Goal: Download file/media

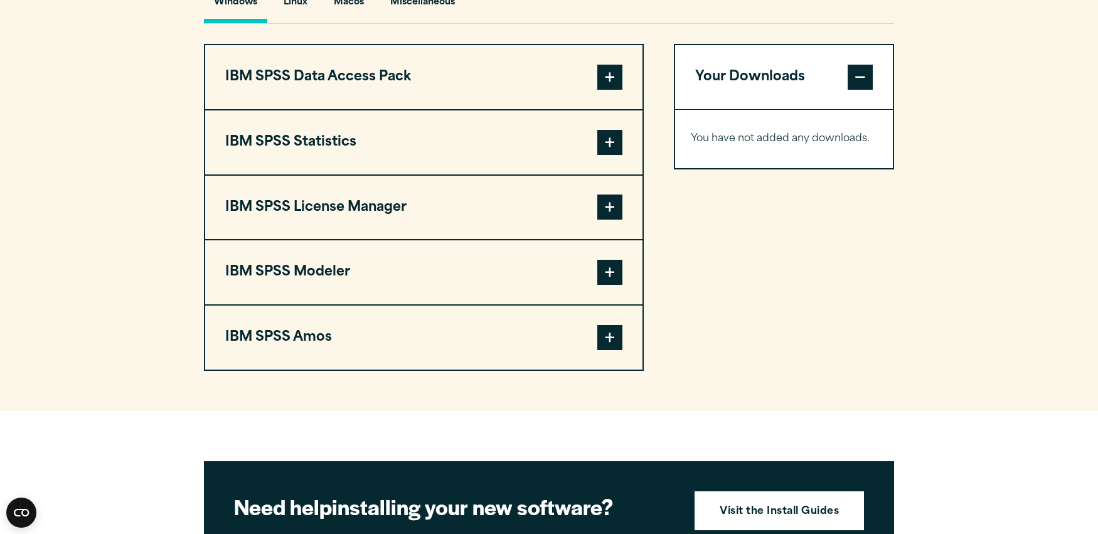
scroll to position [974, 0]
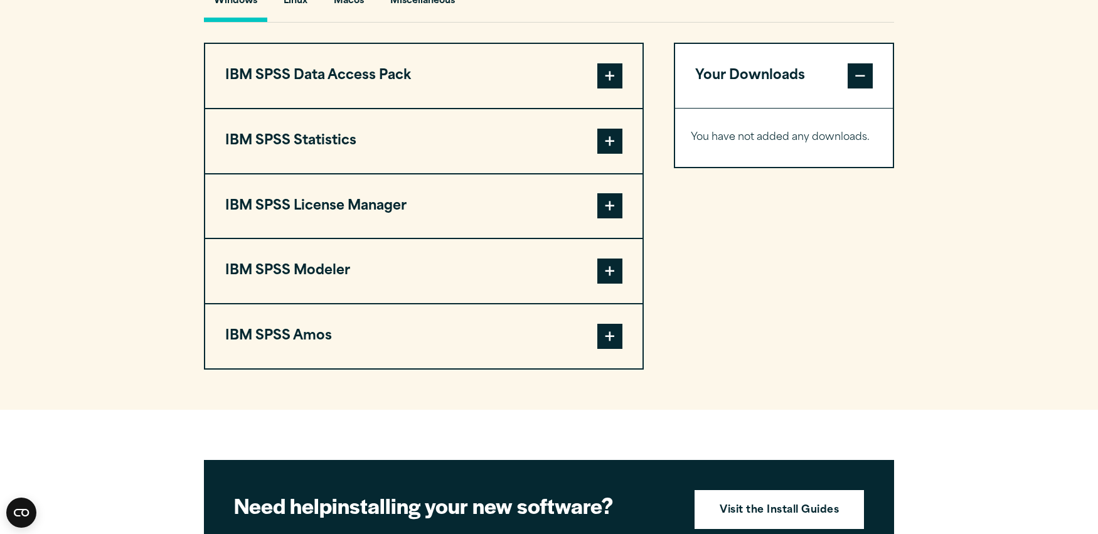
click at [612, 153] on span at bounding box center [610, 141] width 25 height 25
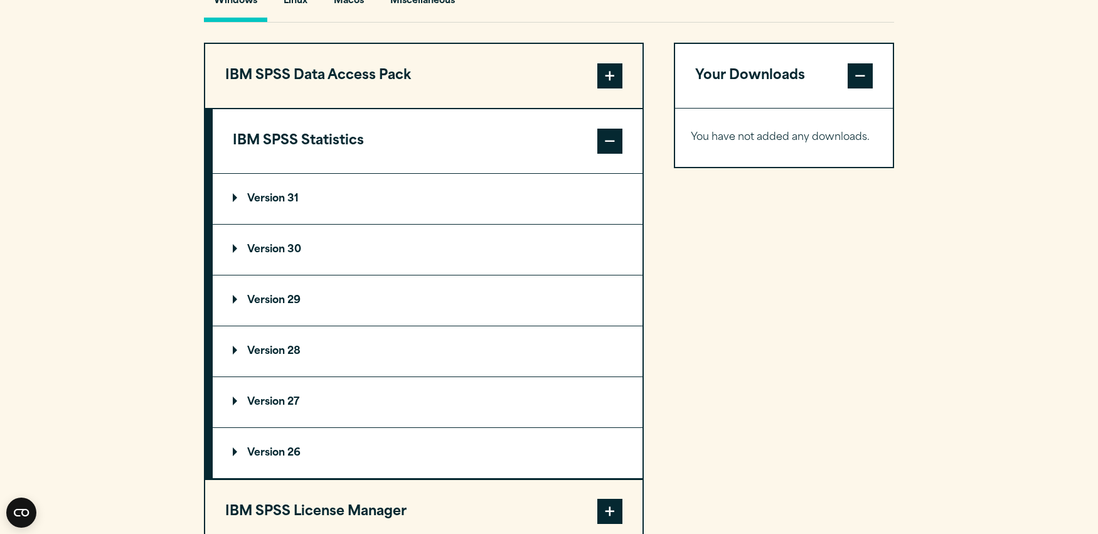
click at [273, 203] on p "Version 31" at bounding box center [266, 199] width 66 height 10
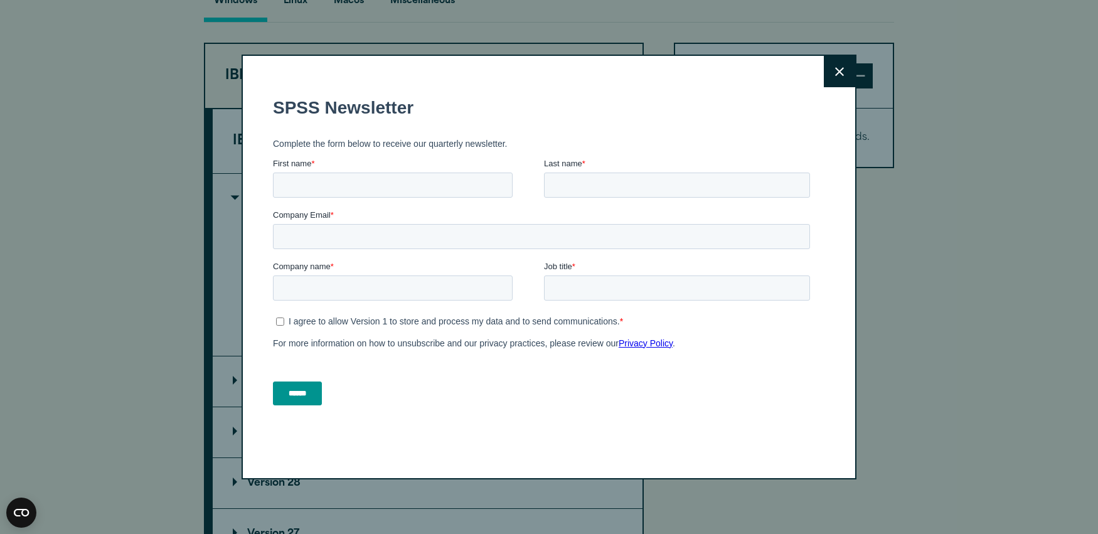
click at [835, 85] on button "Close" at bounding box center [839, 71] width 31 height 31
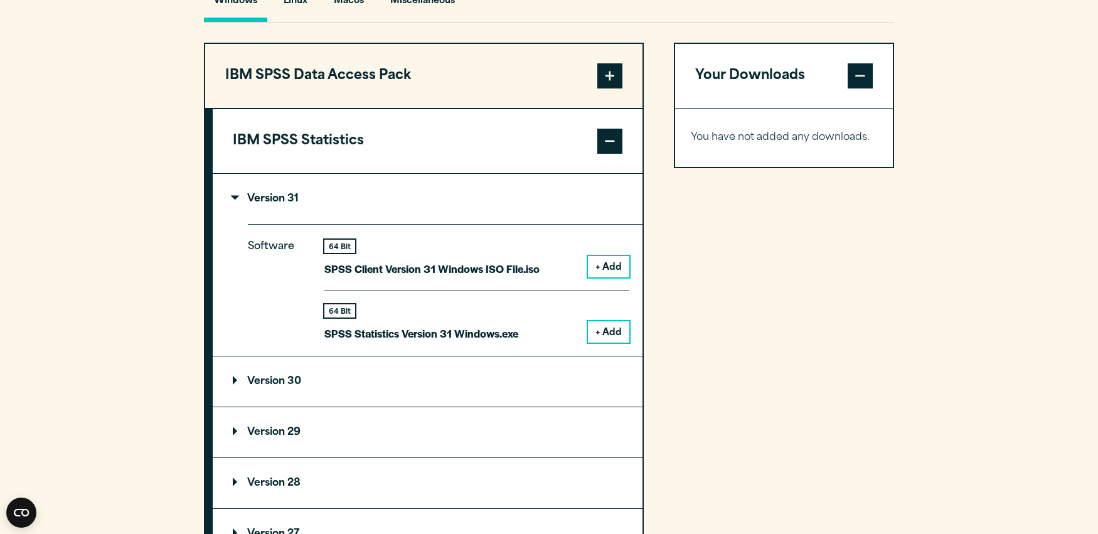
click at [236, 201] on p "Version 31" at bounding box center [266, 199] width 66 height 10
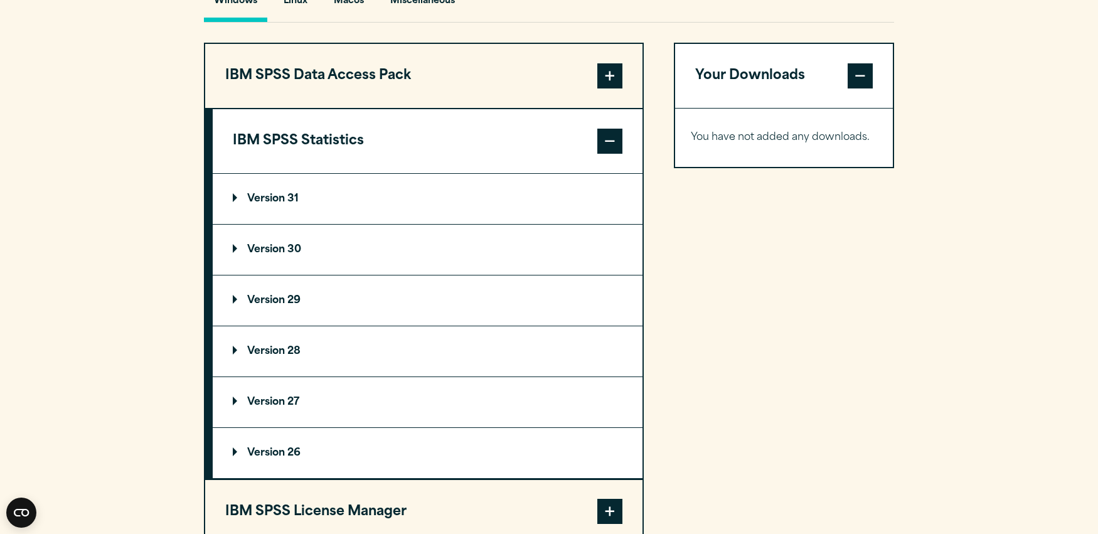
click at [237, 255] on p "Version 30" at bounding box center [267, 250] width 68 height 10
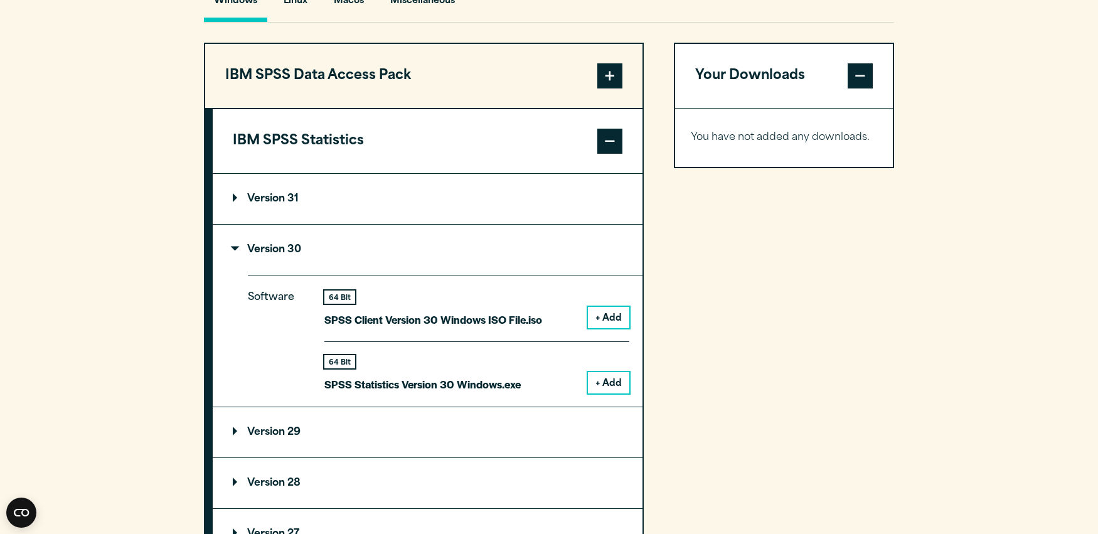
click at [237, 255] on p "Version 30" at bounding box center [267, 250] width 68 height 10
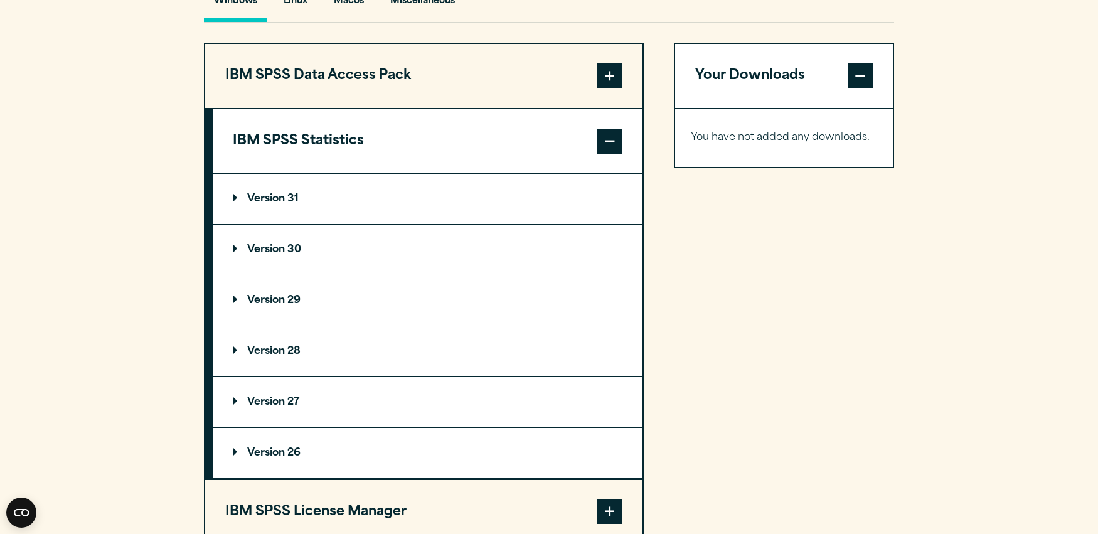
click at [232, 306] on summary "Version 29" at bounding box center [428, 301] width 430 height 50
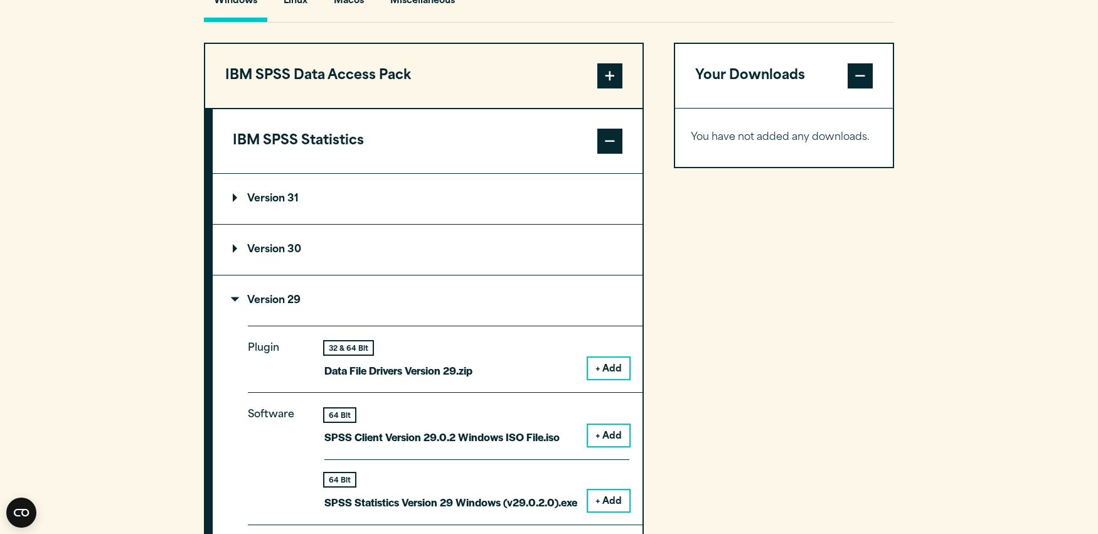
click at [232, 302] on summary "Version 29" at bounding box center [428, 301] width 430 height 50
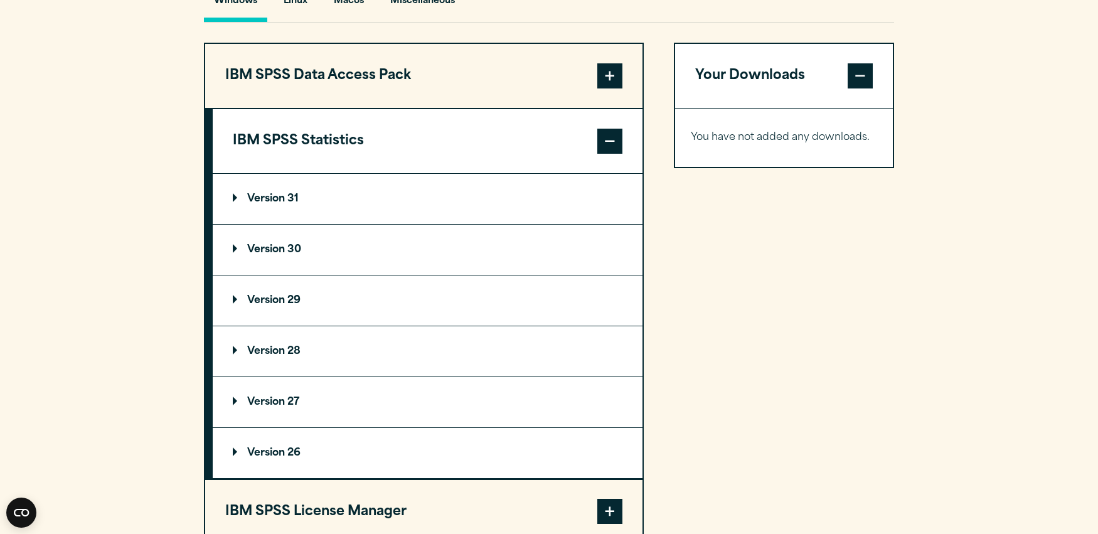
click at [233, 366] on summary "Version 28" at bounding box center [428, 351] width 430 height 50
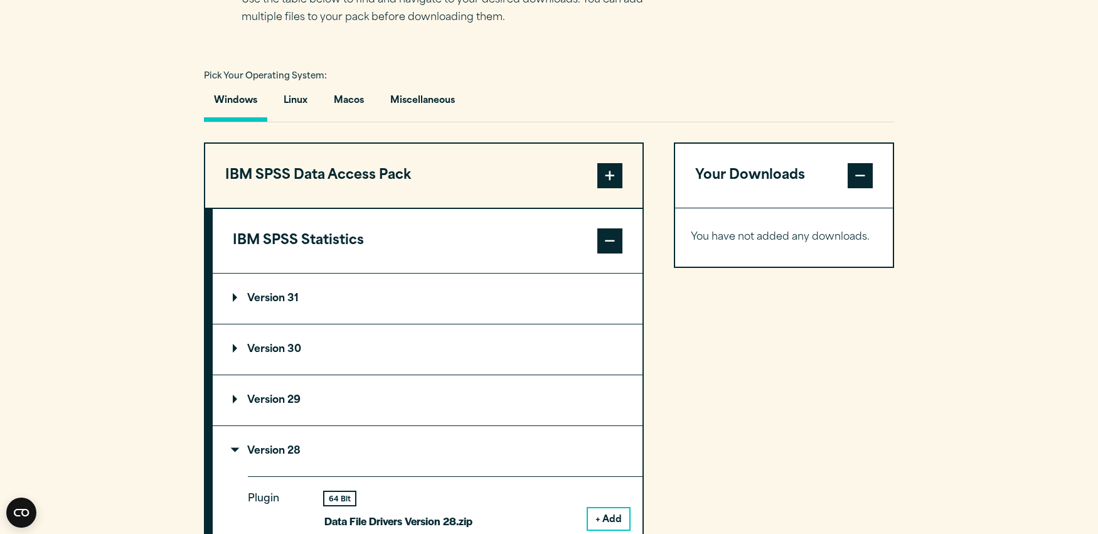
scroll to position [870, 0]
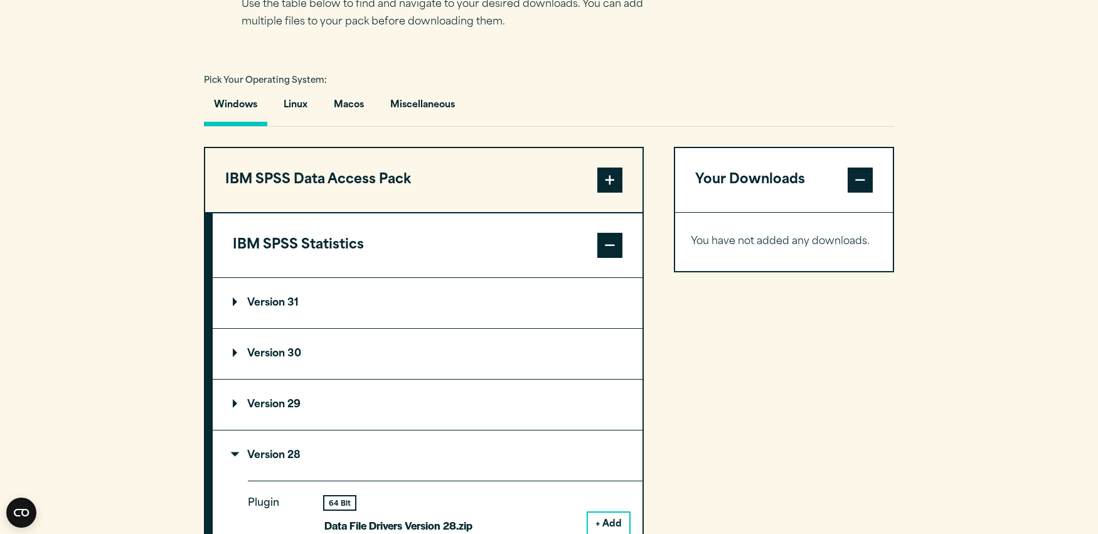
click at [609, 185] on span at bounding box center [610, 180] width 25 height 25
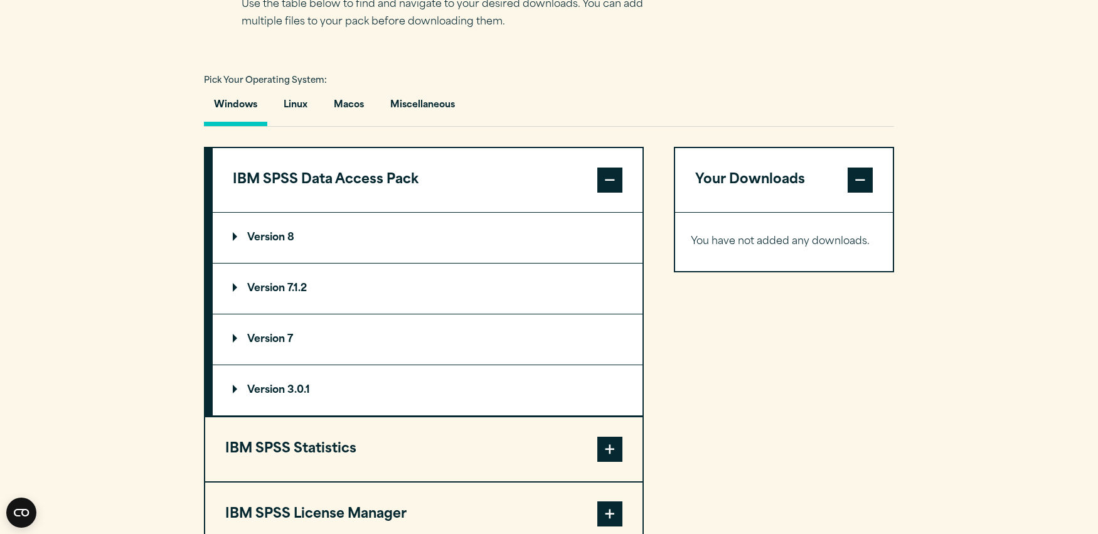
click at [609, 185] on span at bounding box center [610, 180] width 25 height 25
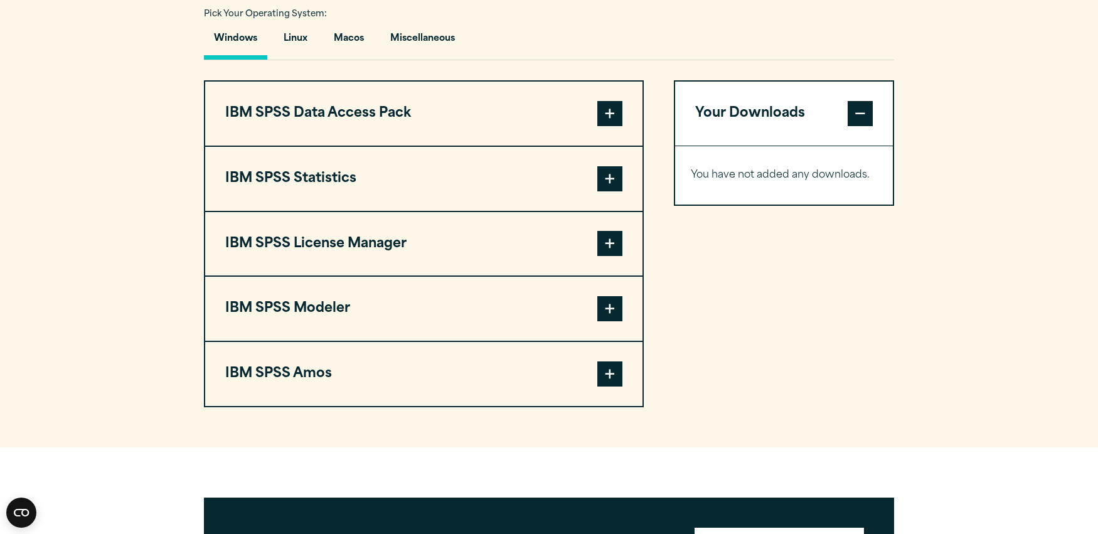
scroll to position [940, 0]
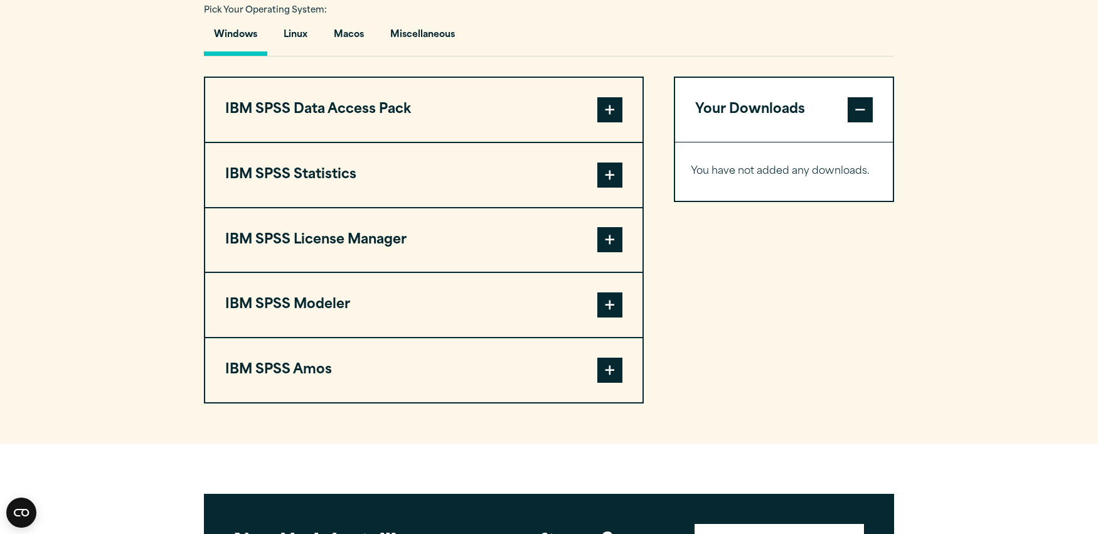
click at [306, 248] on button "IBM SPSS License Manager" at bounding box center [423, 240] width 437 height 64
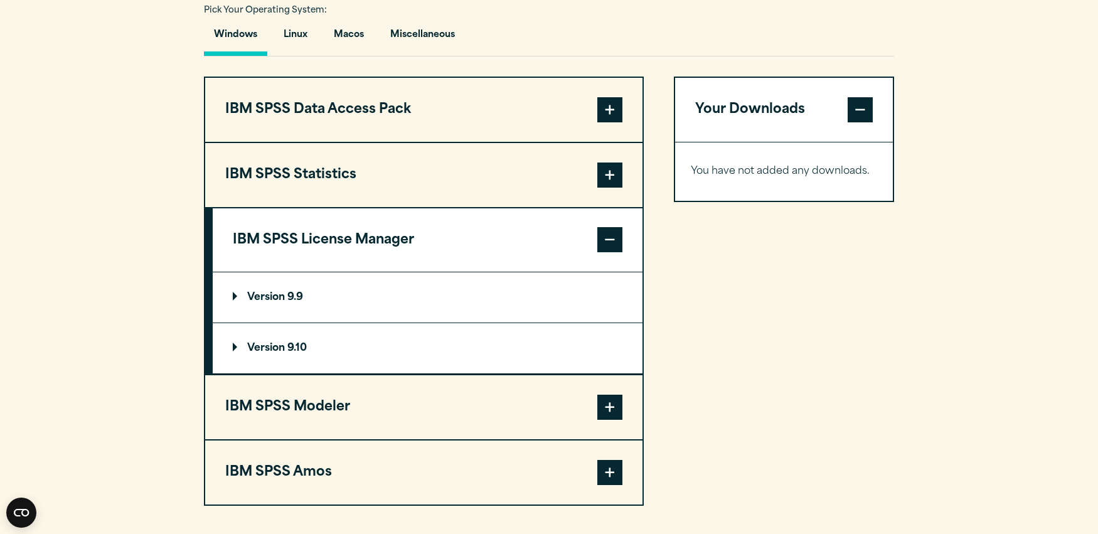
click at [306, 249] on button "IBM SPSS License Manager" at bounding box center [428, 240] width 430 height 64
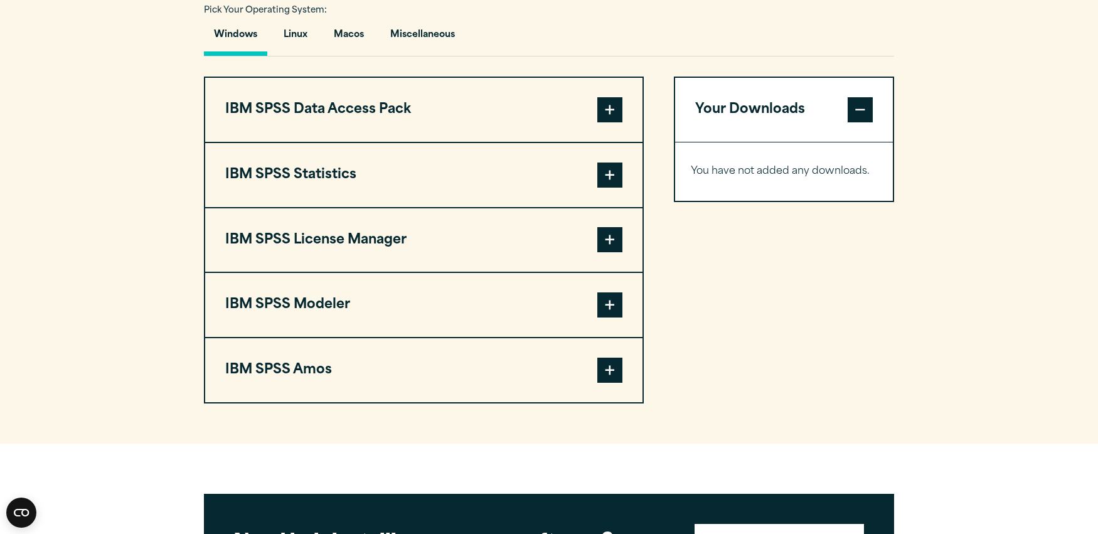
click at [291, 192] on button "IBM SPSS Statistics" at bounding box center [423, 175] width 437 height 64
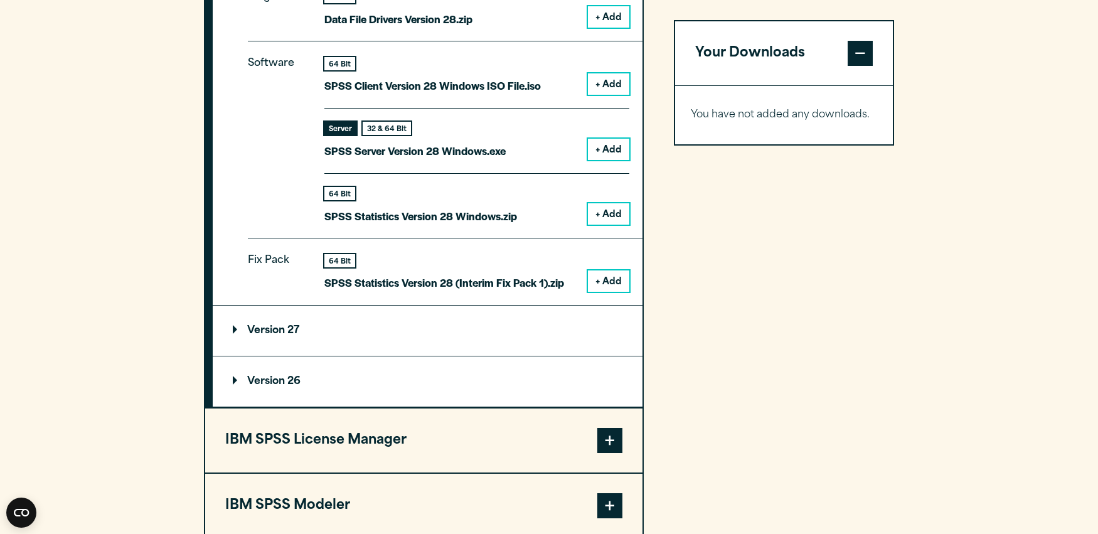
scroll to position [1377, 0]
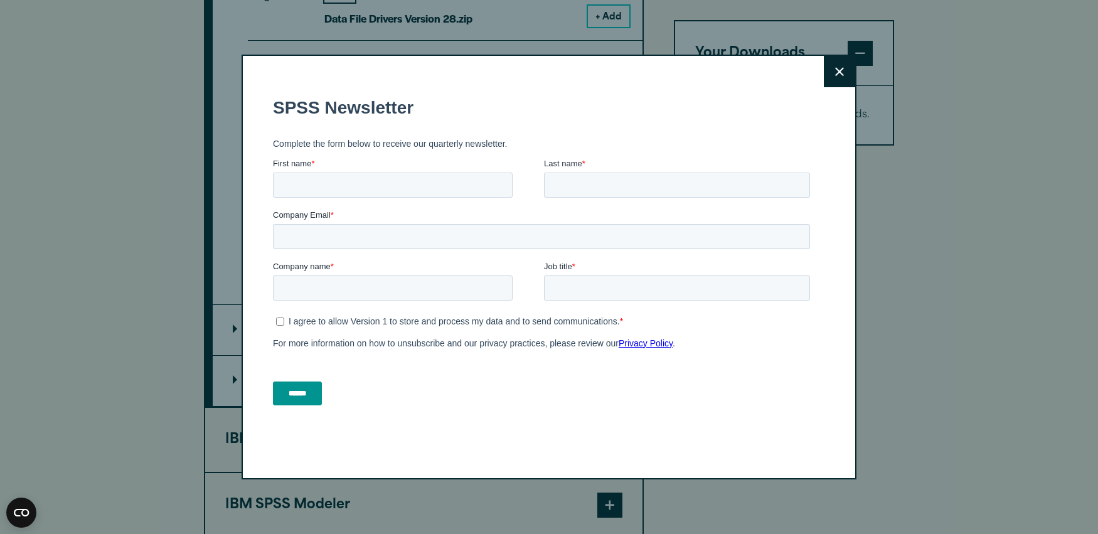
click at [844, 68] on icon at bounding box center [839, 71] width 9 height 9
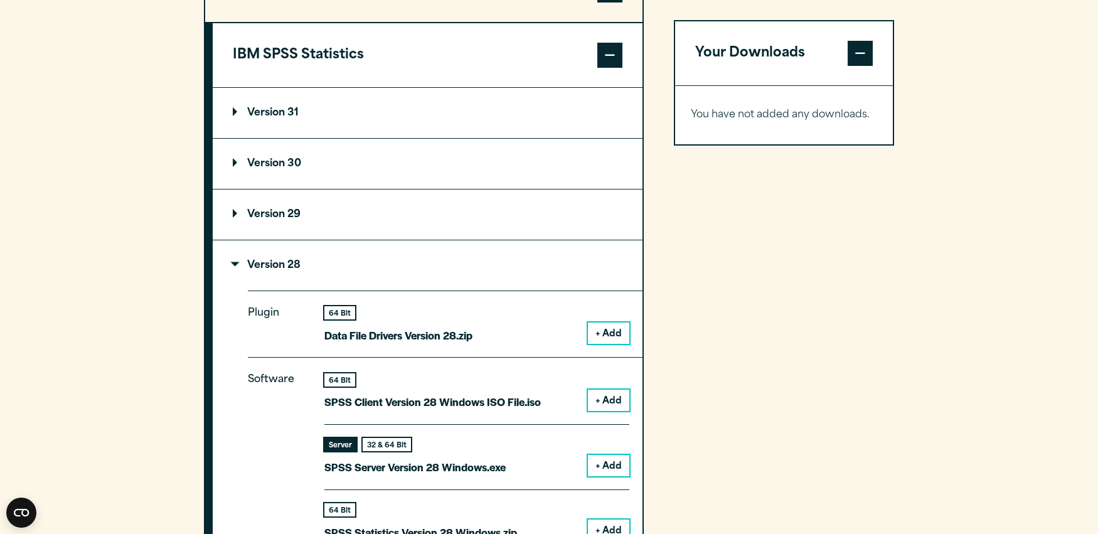
scroll to position [1058, 0]
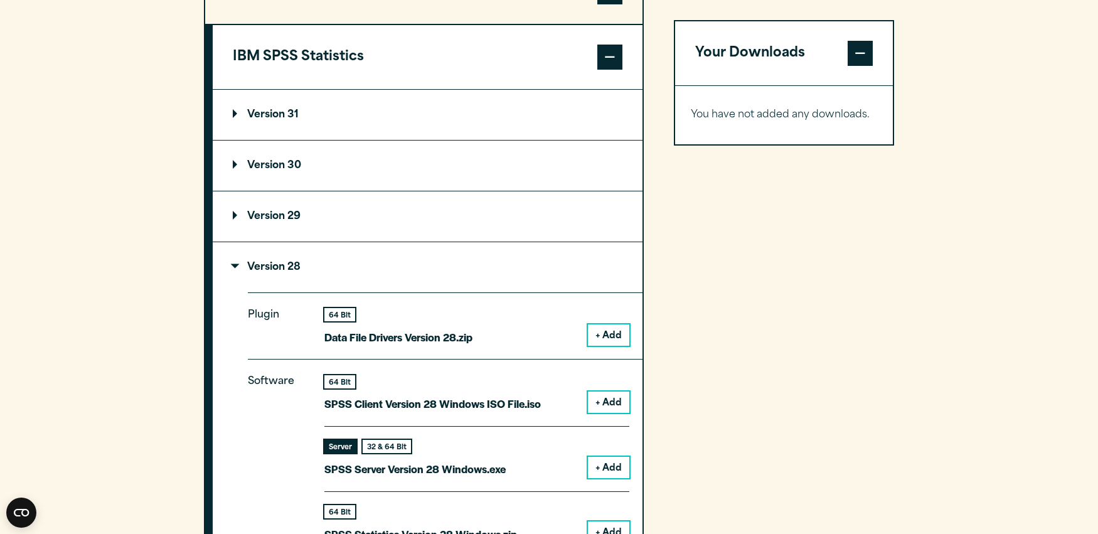
click at [287, 110] on summary "Version 31" at bounding box center [428, 115] width 430 height 50
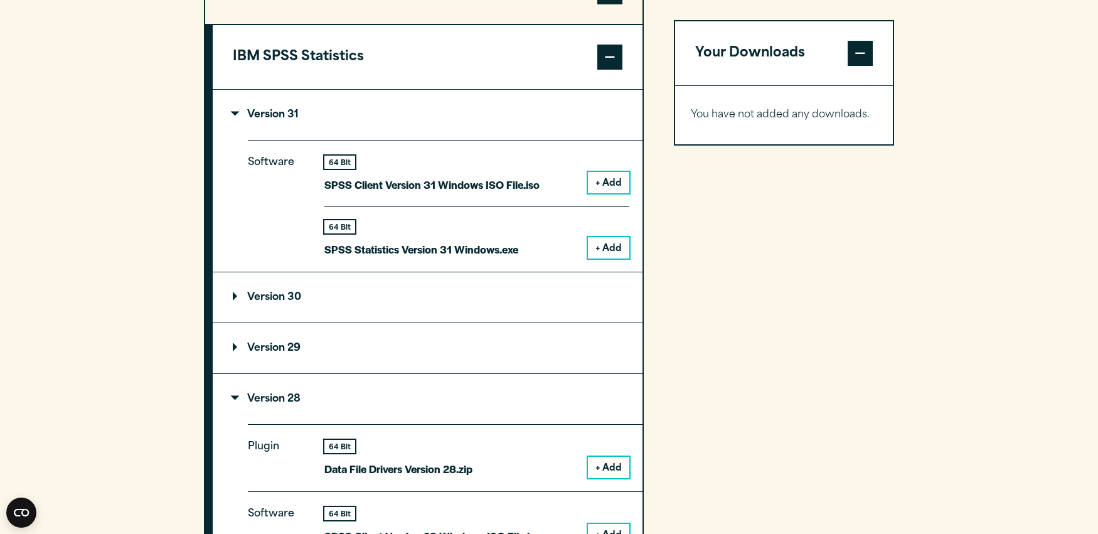
click at [235, 118] on p "Version 31" at bounding box center [266, 115] width 66 height 10
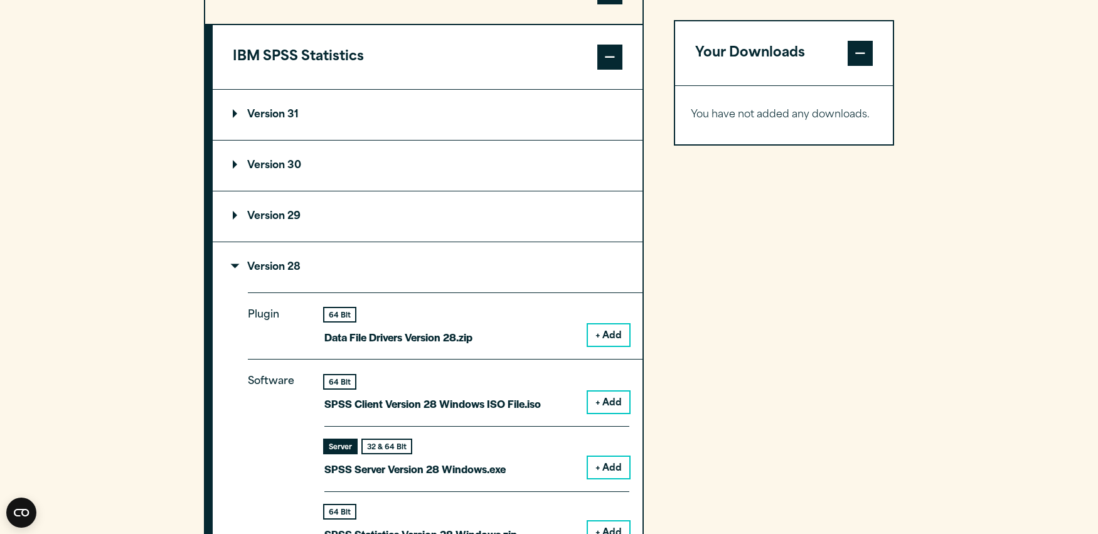
click at [234, 170] on p "Version 30" at bounding box center [267, 166] width 68 height 10
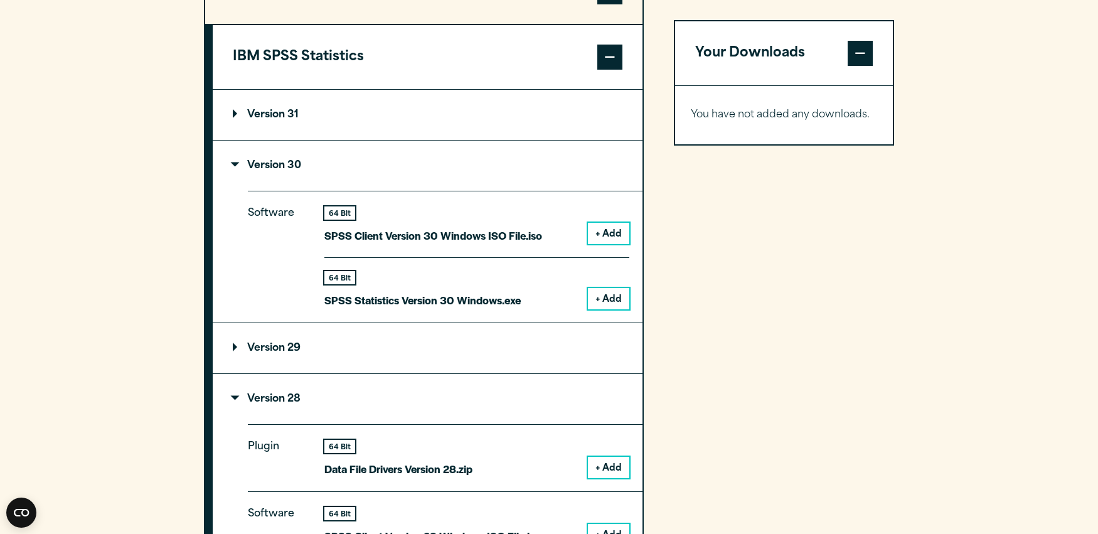
click at [234, 169] on p "Version 30" at bounding box center [267, 166] width 68 height 10
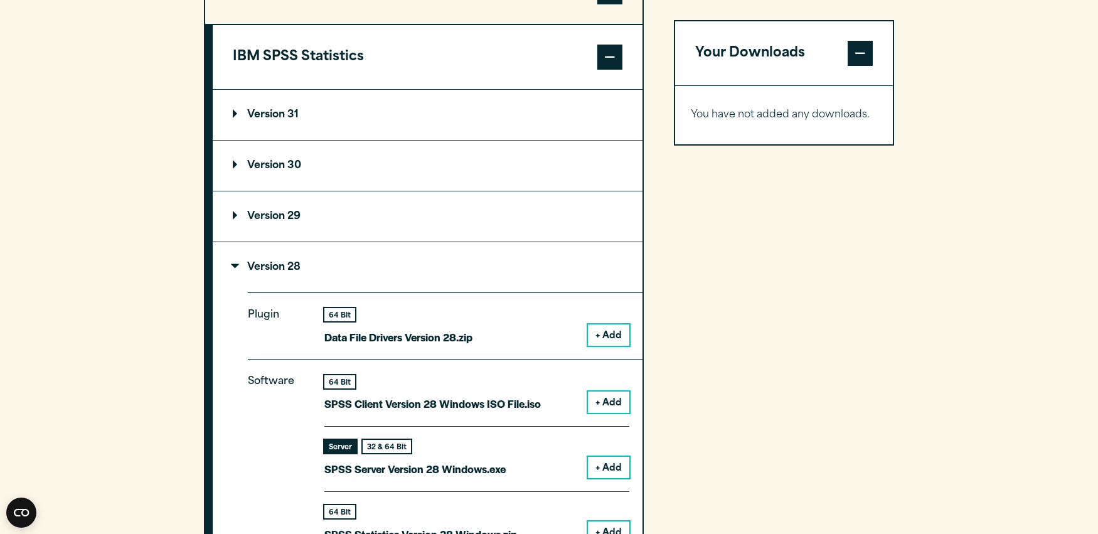
click at [233, 213] on summary "Version 29" at bounding box center [428, 216] width 430 height 50
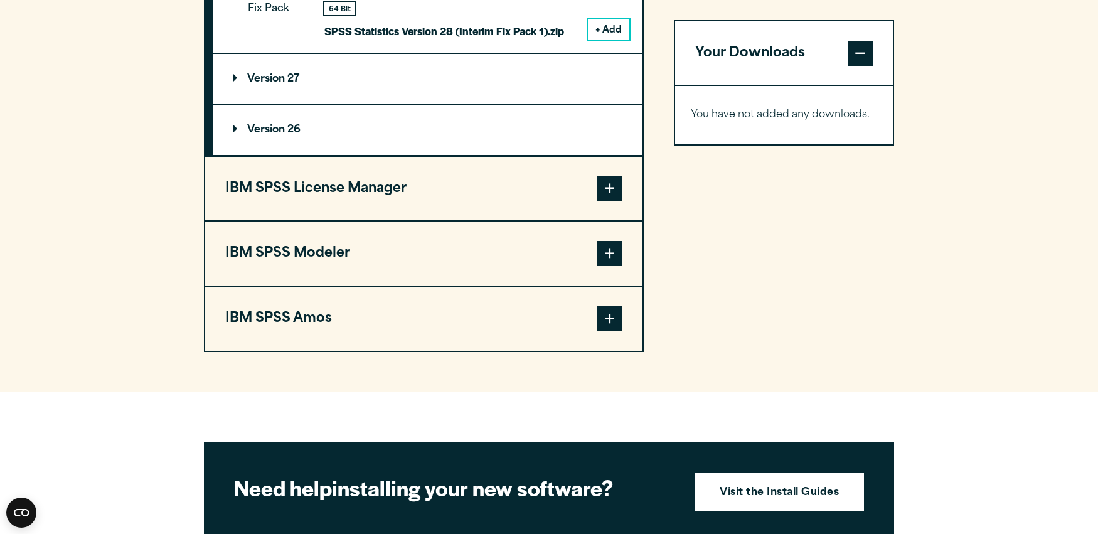
scroll to position [2624, 0]
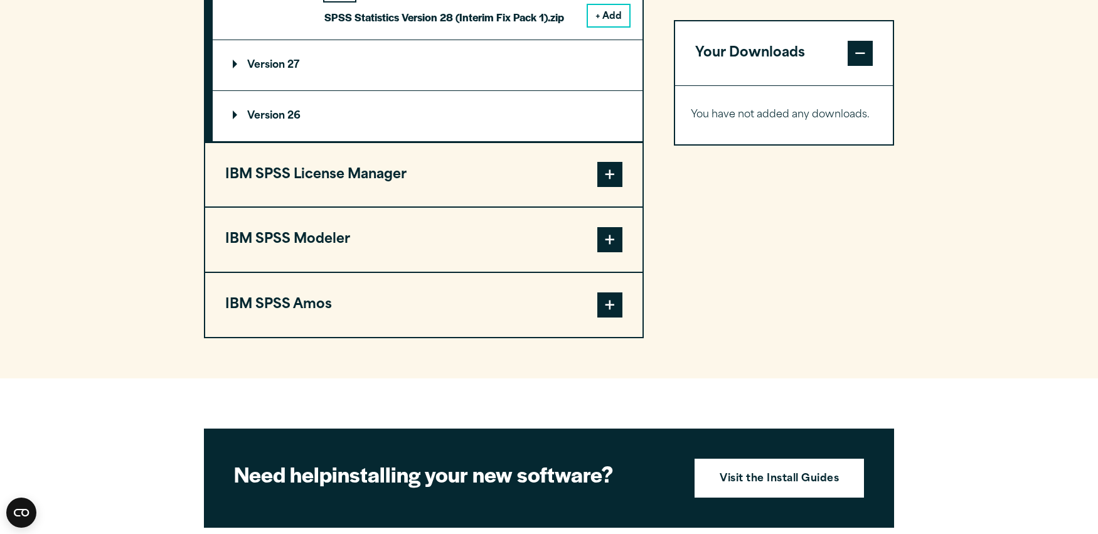
click at [233, 78] on summary "Version 27" at bounding box center [428, 65] width 430 height 50
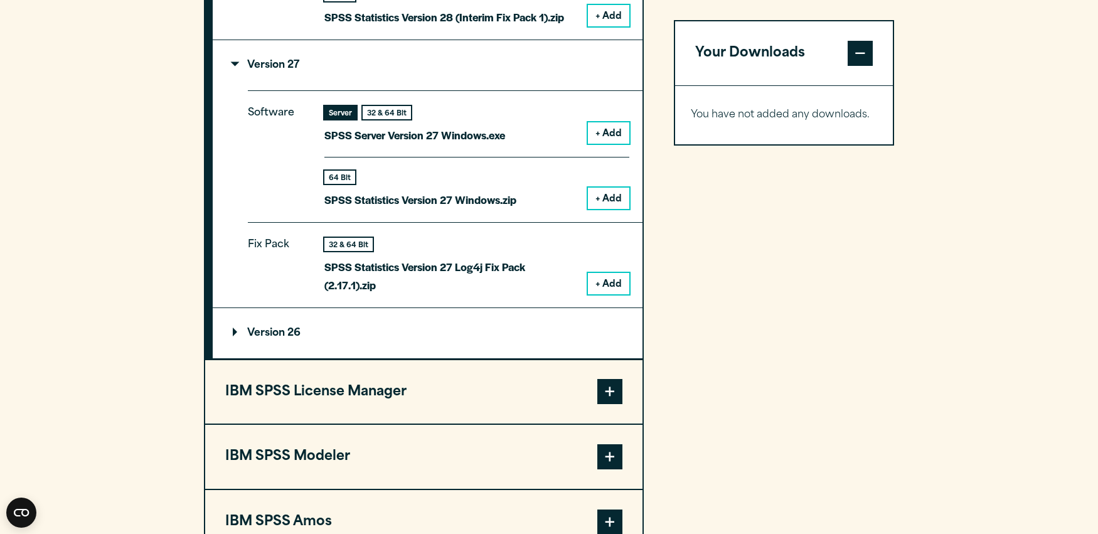
click at [235, 70] on p "Version 27" at bounding box center [266, 65] width 67 height 10
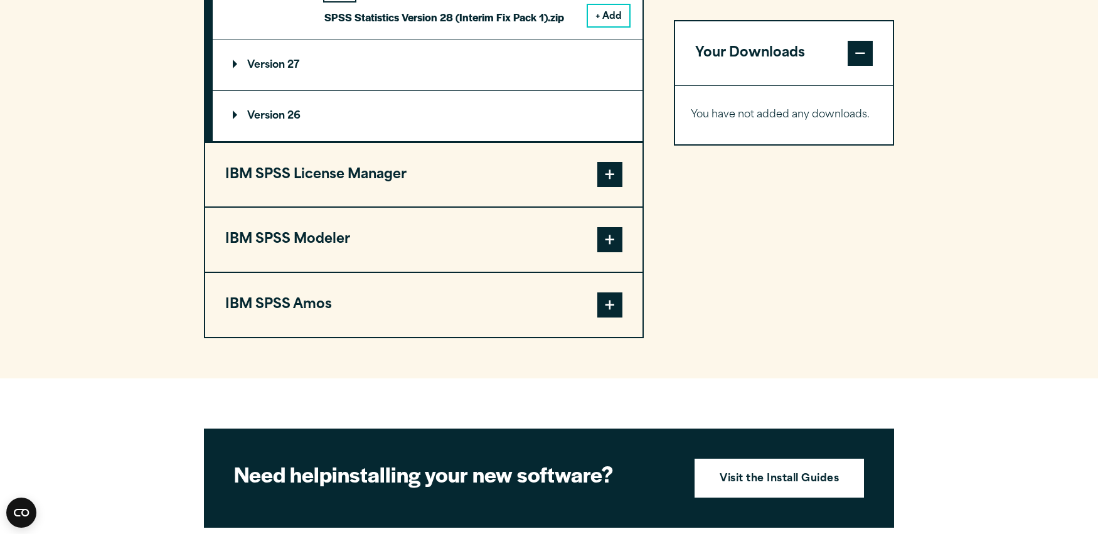
click at [232, 126] on summary "Version 26" at bounding box center [428, 116] width 430 height 50
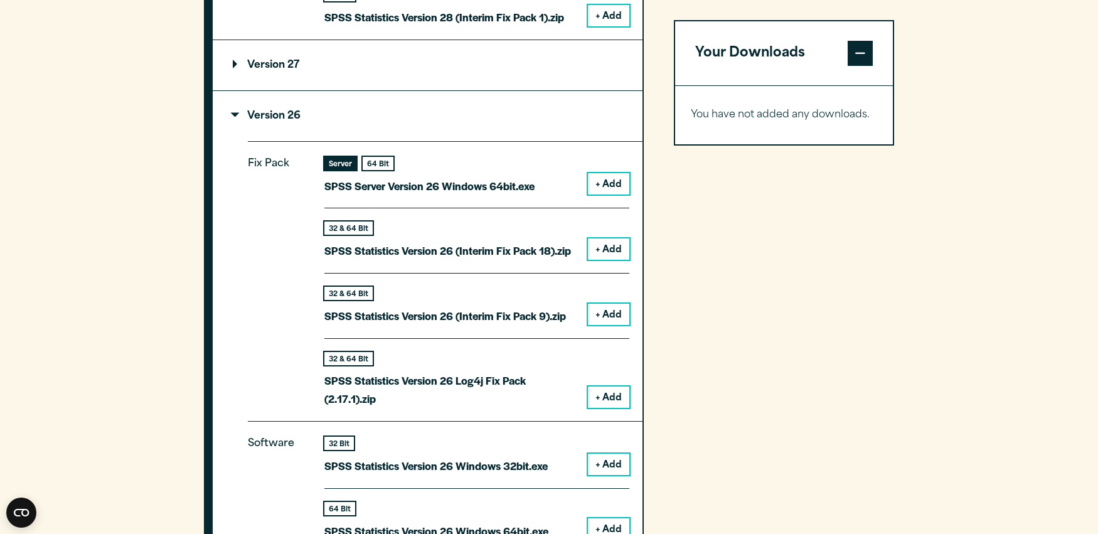
click at [232, 126] on summary "Version 26" at bounding box center [428, 116] width 430 height 50
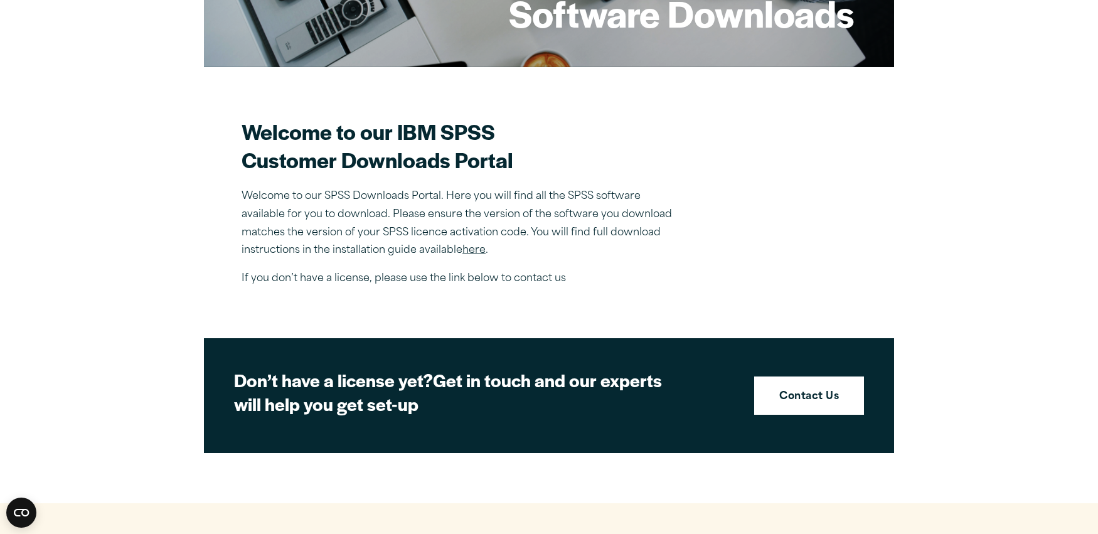
scroll to position [281, 0]
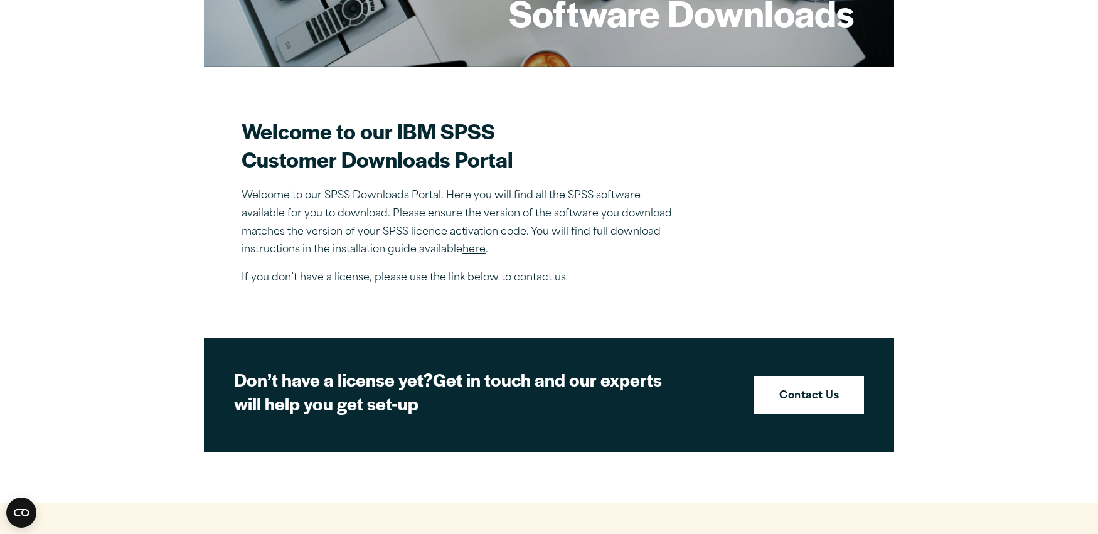
click at [473, 250] on link "here" at bounding box center [474, 250] width 23 height 10
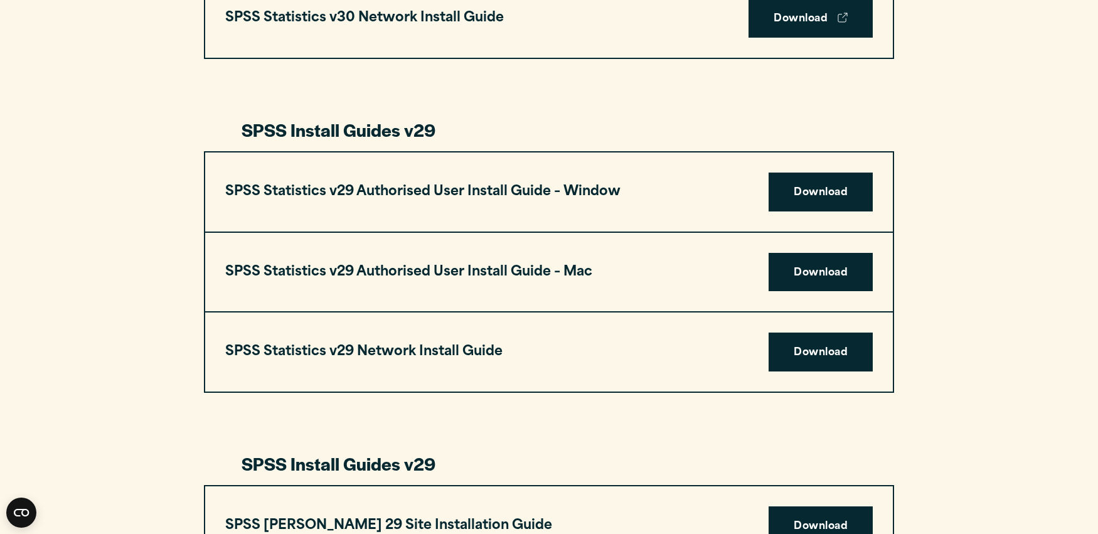
scroll to position [1153, 0]
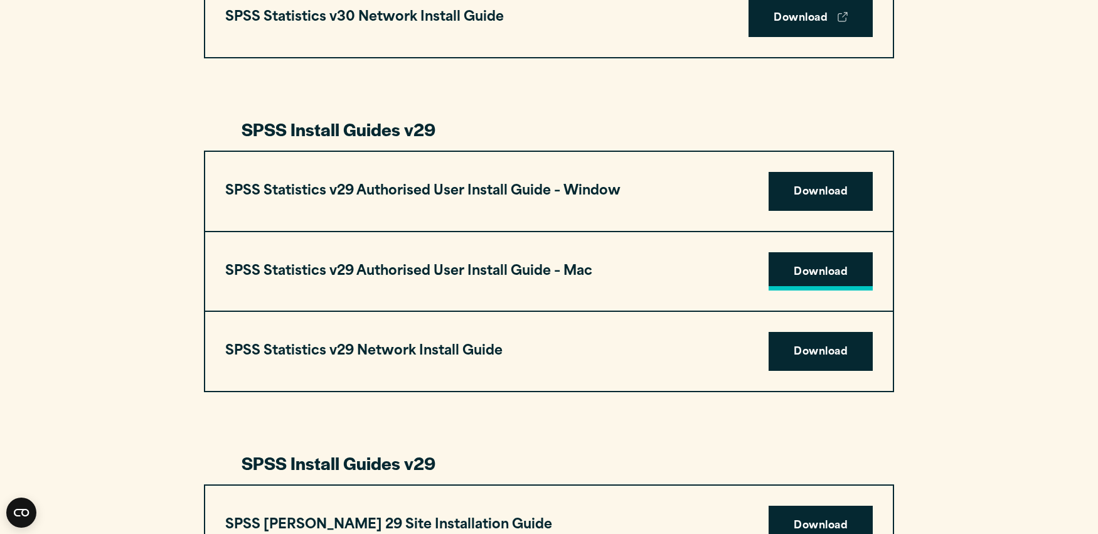
click at [832, 276] on link "Download" at bounding box center [821, 271] width 104 height 39
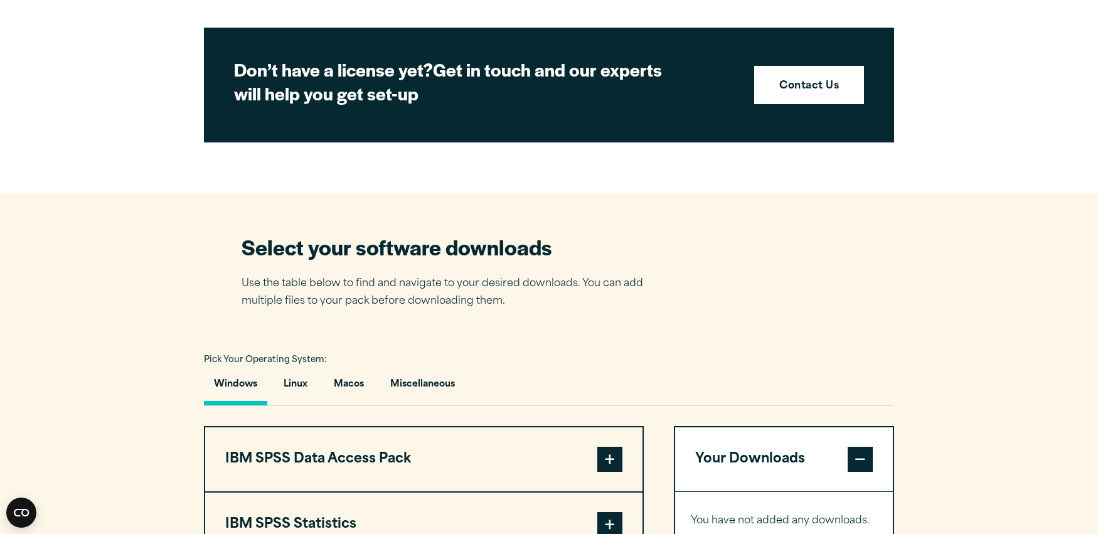
scroll to position [594, 0]
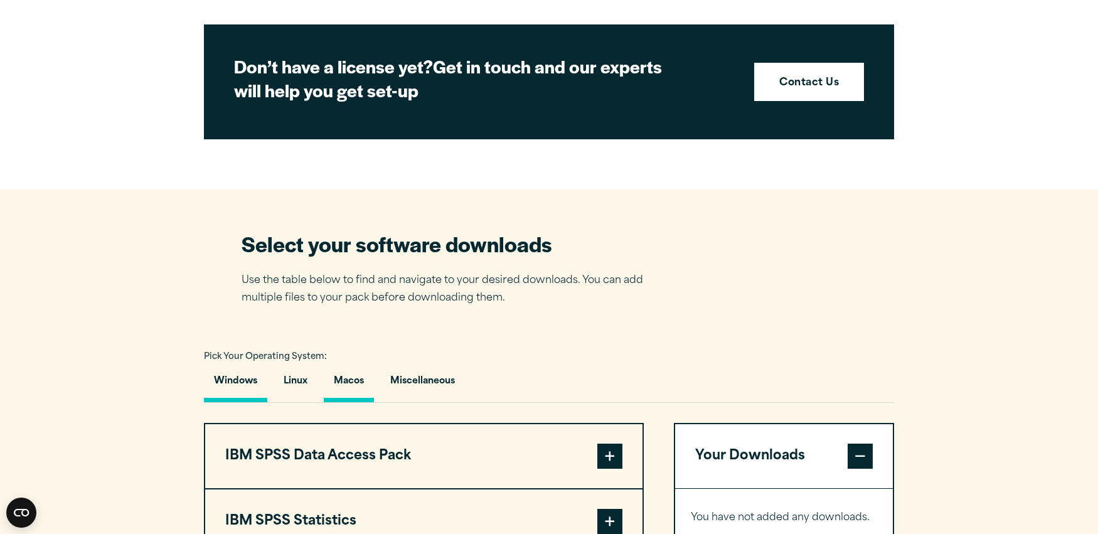
click at [361, 384] on button "Macos" at bounding box center [349, 385] width 50 height 36
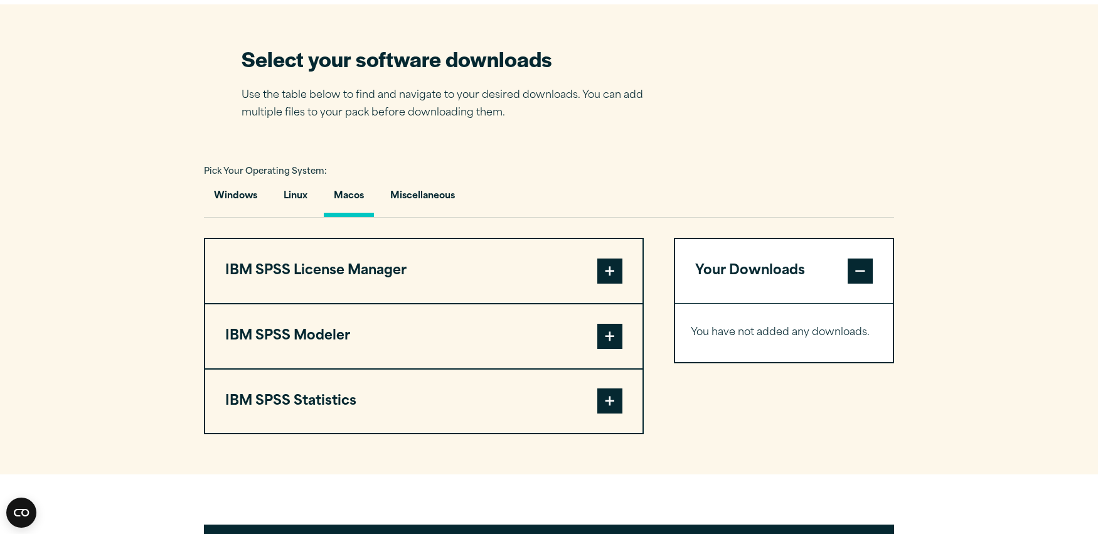
scroll to position [796, 0]
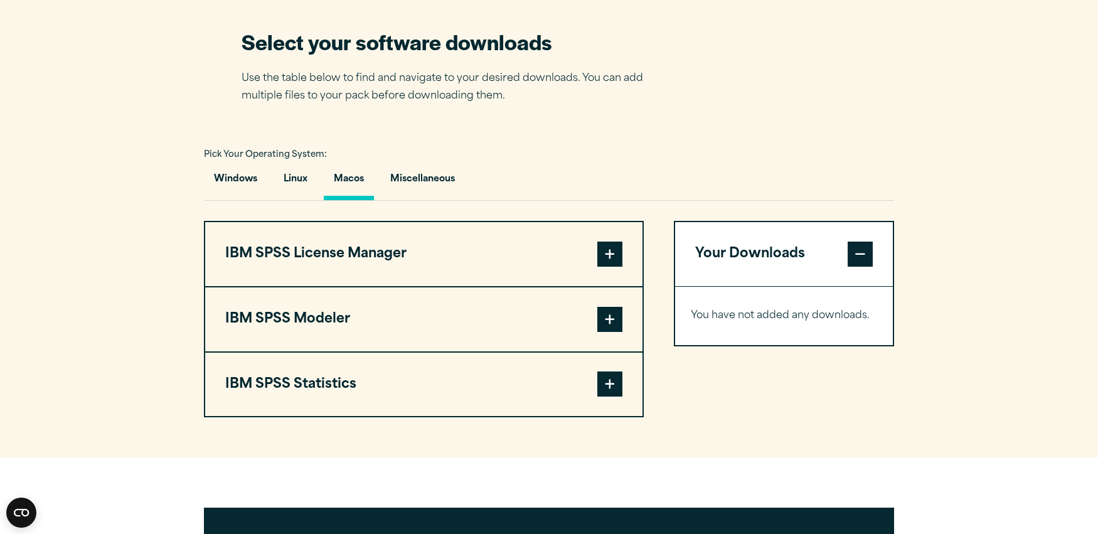
click at [613, 266] on span at bounding box center [610, 254] width 25 height 25
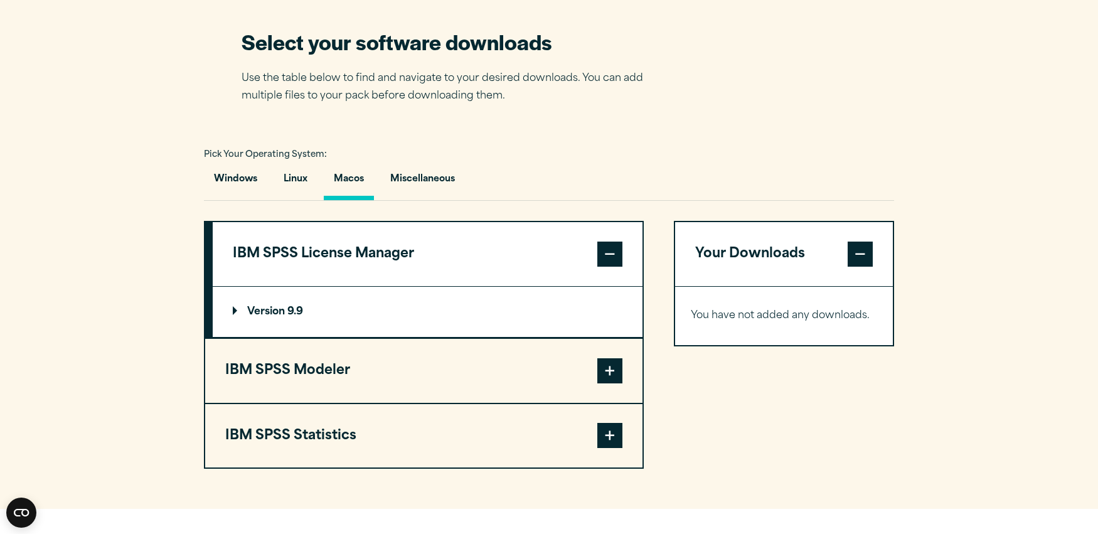
click at [294, 317] on p "Version 9.9" at bounding box center [268, 312] width 70 height 10
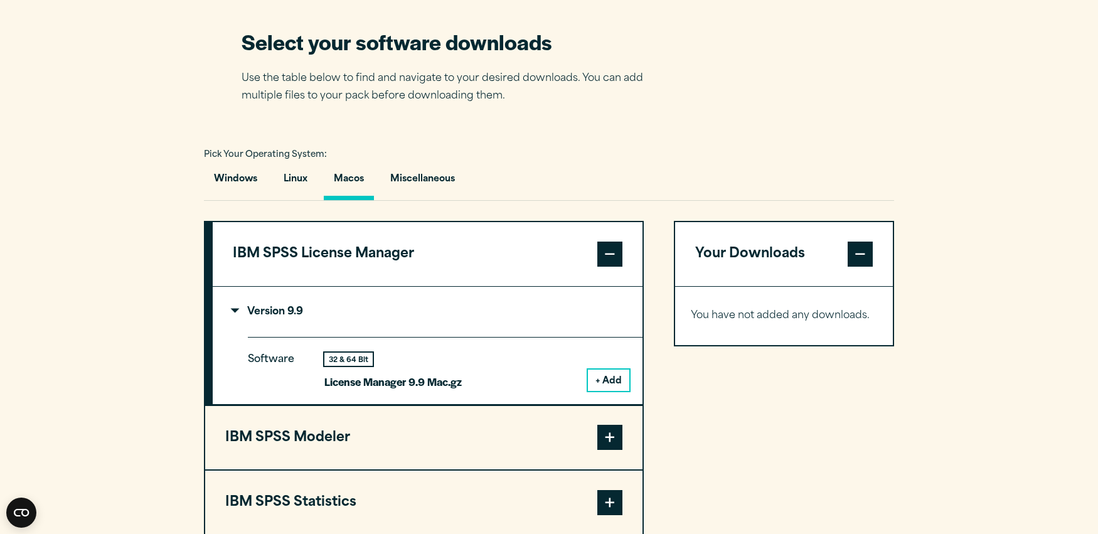
click at [604, 380] on button "+ Add" at bounding box center [608, 380] width 41 height 21
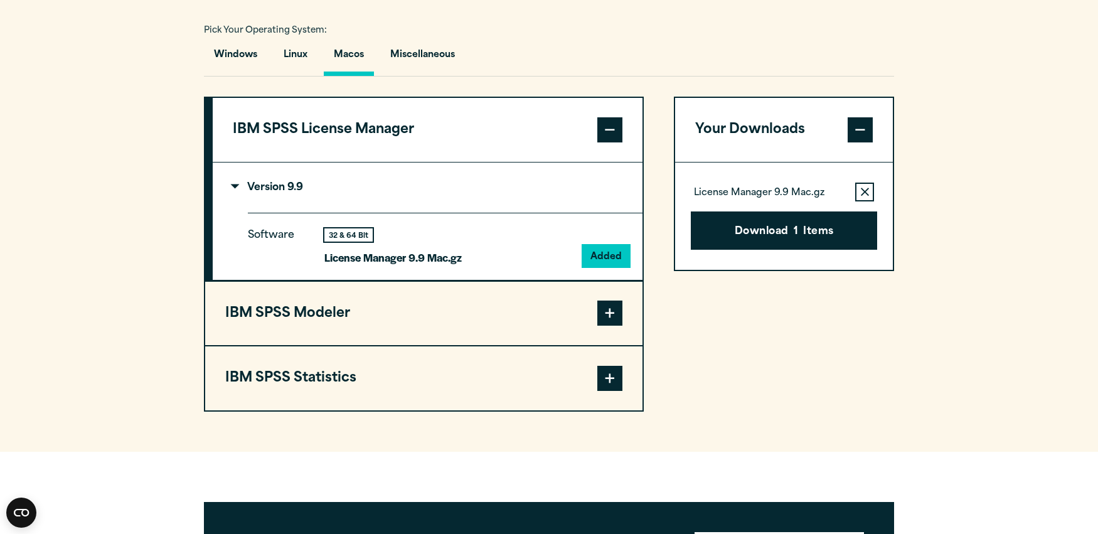
scroll to position [938, 0]
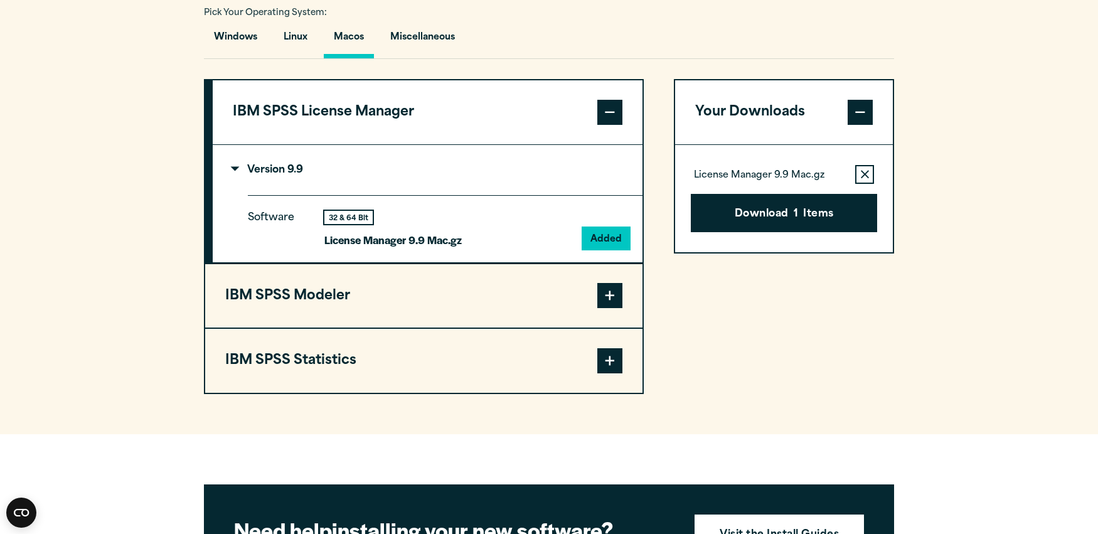
click at [442, 355] on button "IBM SPSS Statistics" at bounding box center [423, 361] width 437 height 64
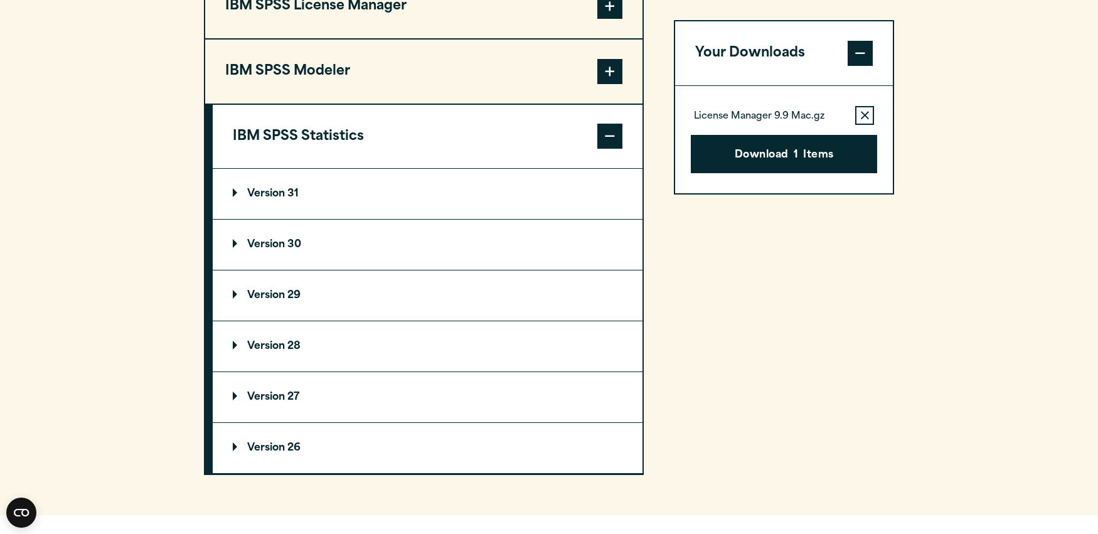
scroll to position [1048, 0]
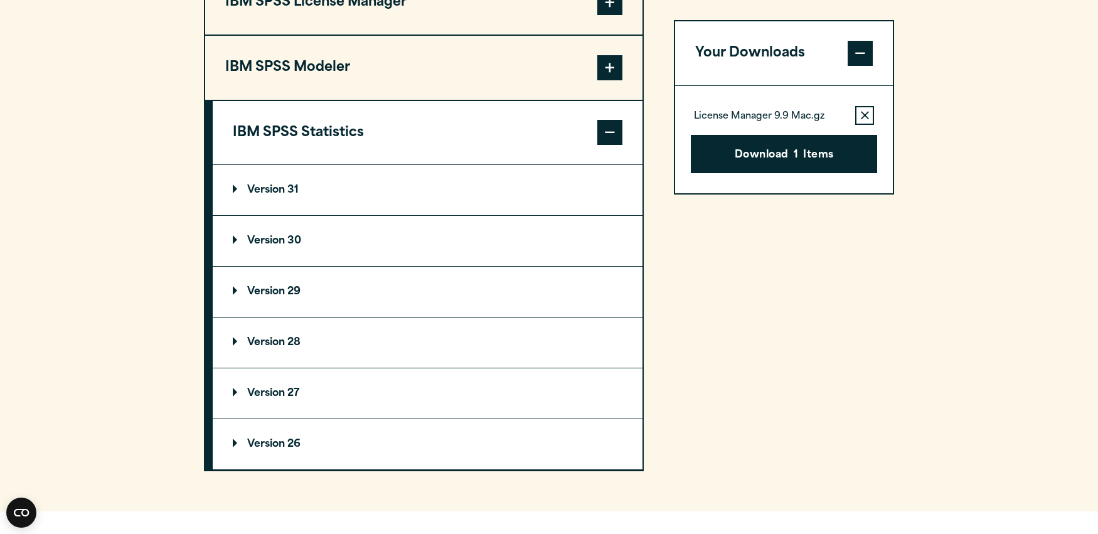
click at [277, 297] on p "Version 29" at bounding box center [267, 292] width 68 height 10
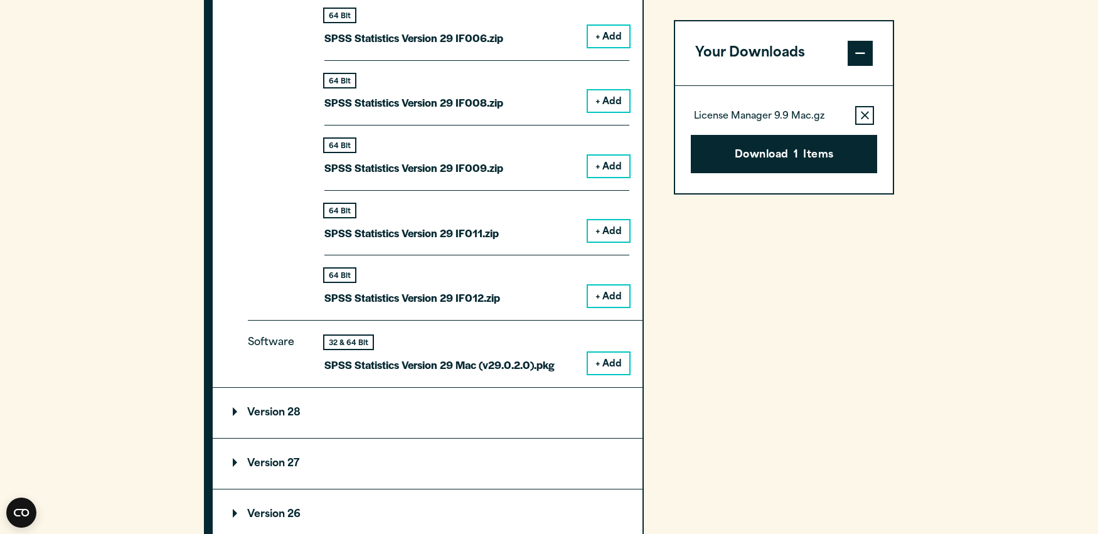
scroll to position [1632, 0]
click at [606, 369] on button "+ Add" at bounding box center [608, 362] width 41 height 21
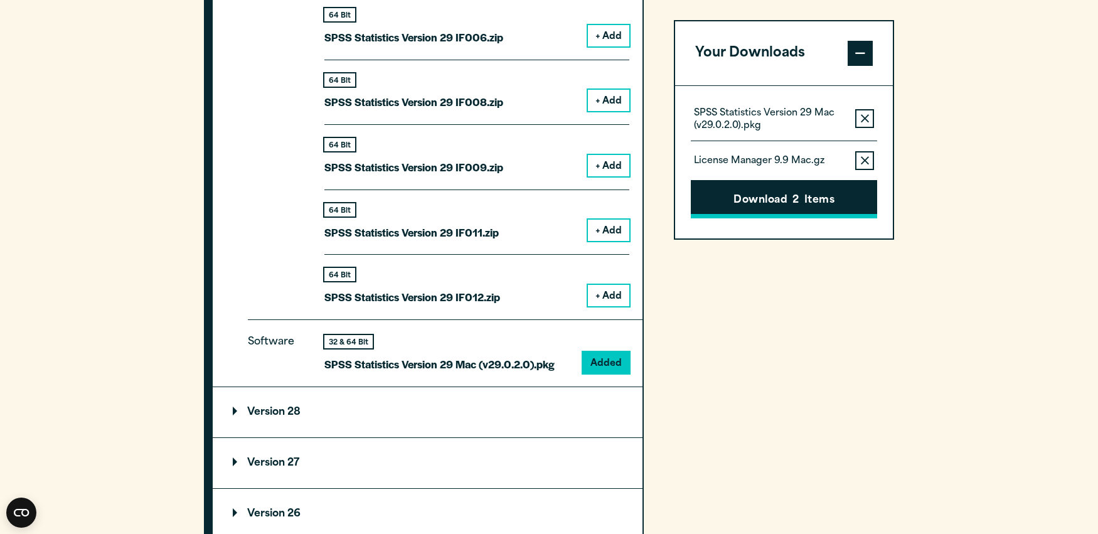
click at [775, 206] on button "Download 2 Items" at bounding box center [784, 199] width 186 height 39
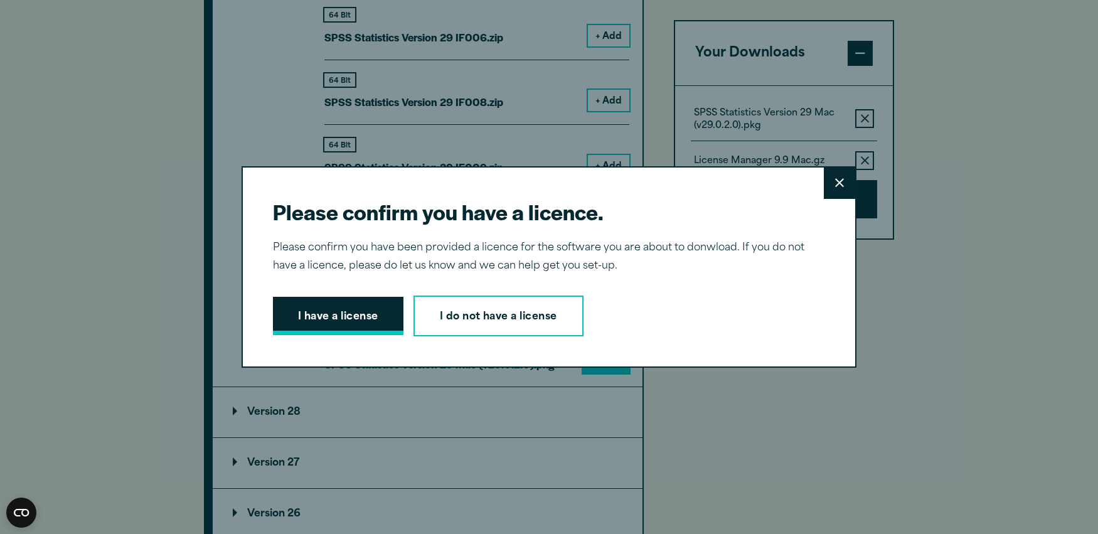
click at [352, 323] on button "I have a license" at bounding box center [338, 316] width 131 height 39
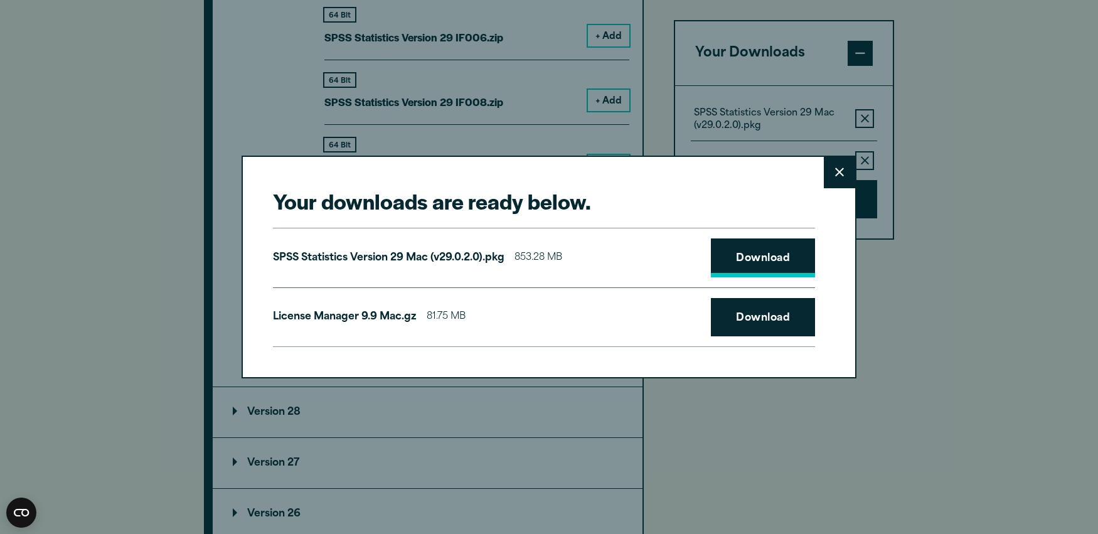
click at [763, 263] on link "Download" at bounding box center [763, 258] width 104 height 39
click at [769, 315] on link "Download" at bounding box center [763, 317] width 104 height 39
click at [836, 166] on button "Close" at bounding box center [839, 172] width 31 height 31
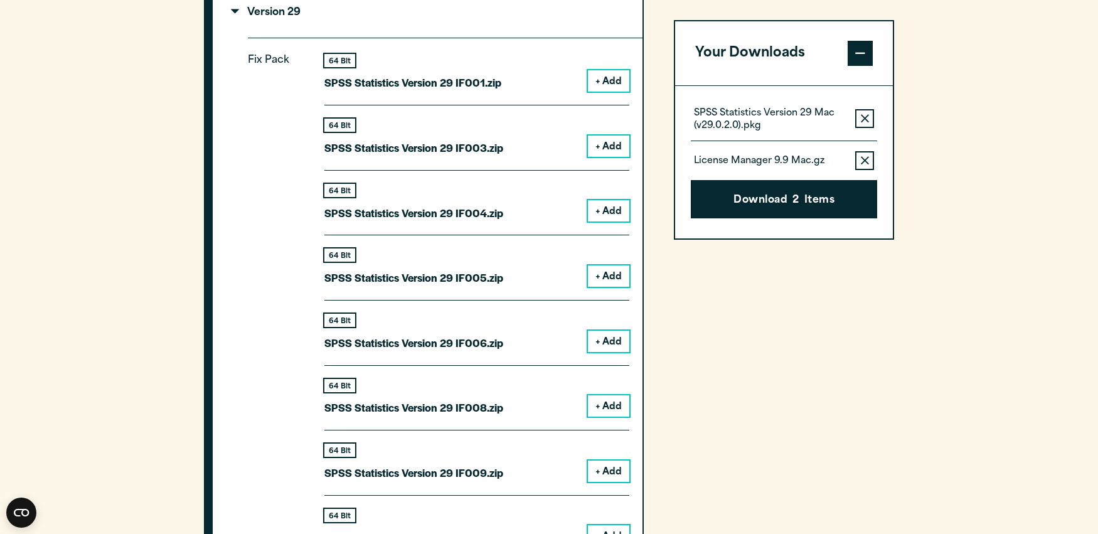
scroll to position [1336, 0]
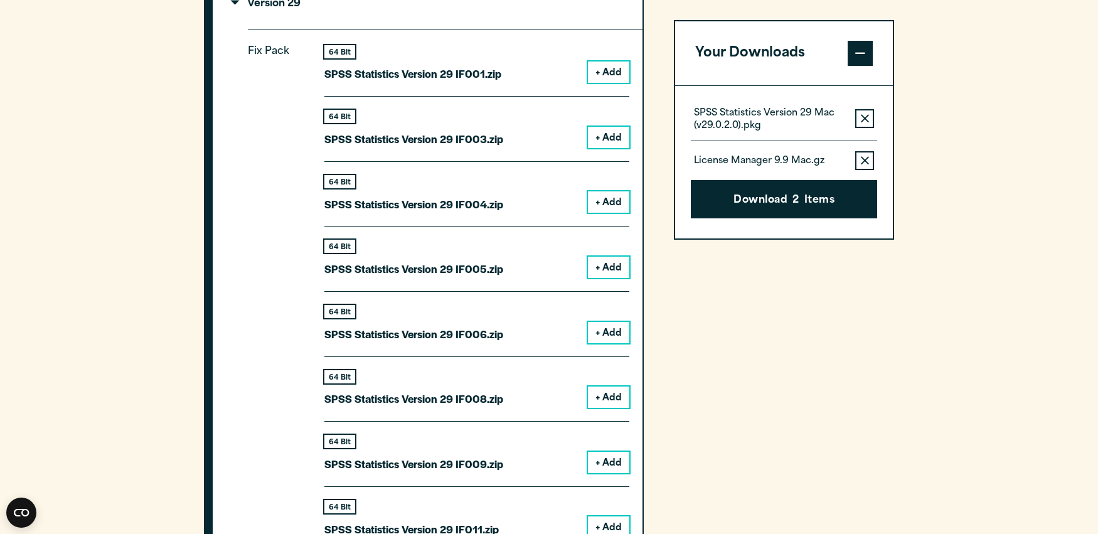
click at [622, 73] on button "+ Add" at bounding box center [608, 72] width 41 height 21
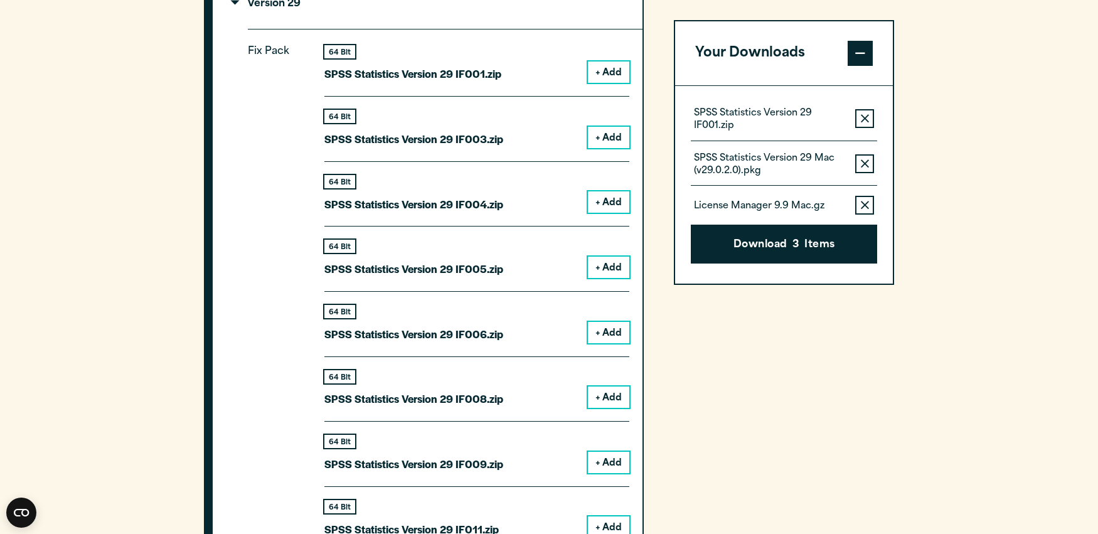
click at [862, 165] on icon "button" at bounding box center [865, 163] width 8 height 9
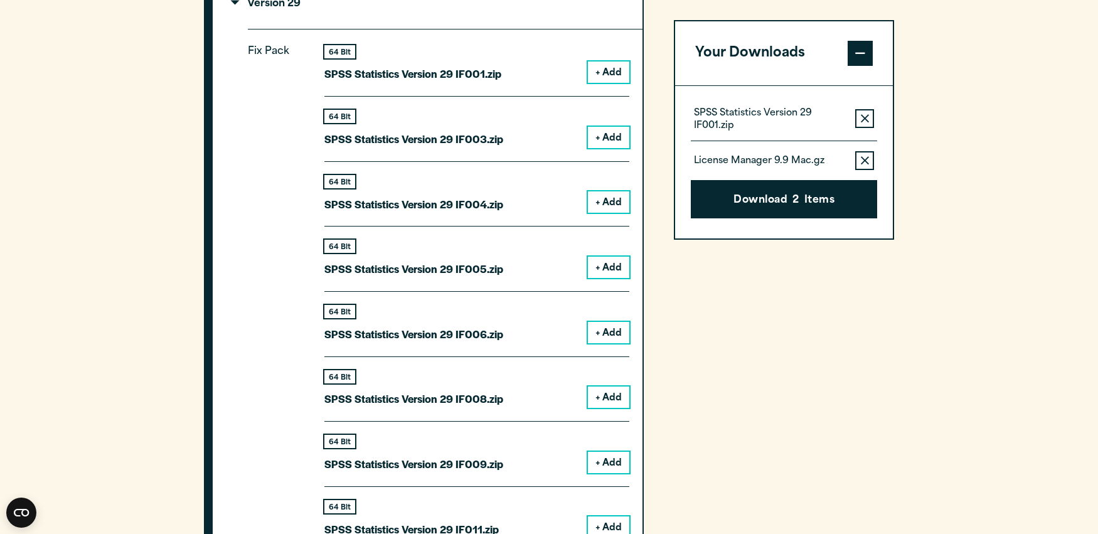
click at [862, 122] on icon "button" at bounding box center [865, 118] width 8 height 8
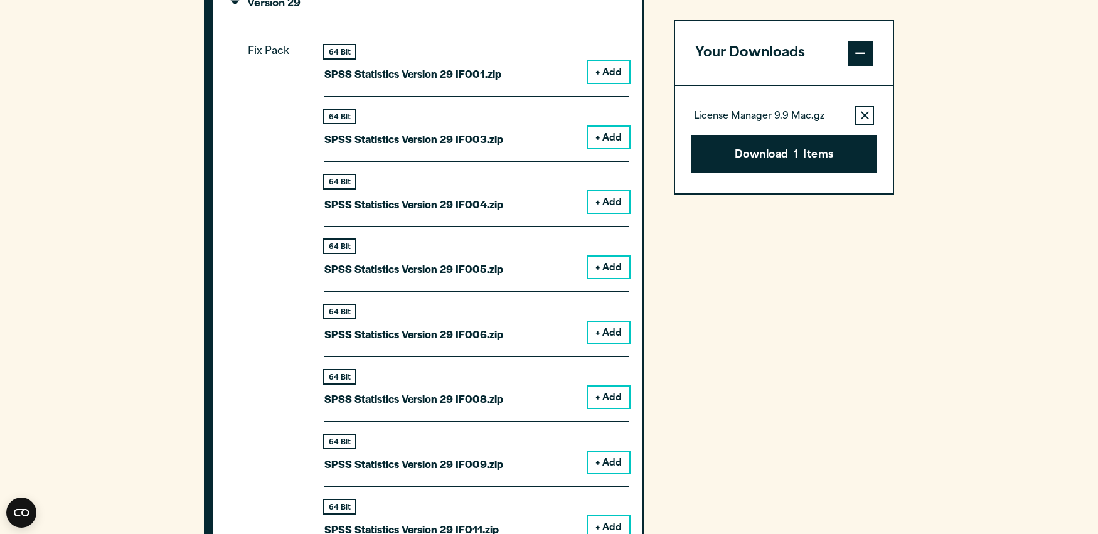
click at [864, 118] on icon "button" at bounding box center [865, 115] width 8 height 9
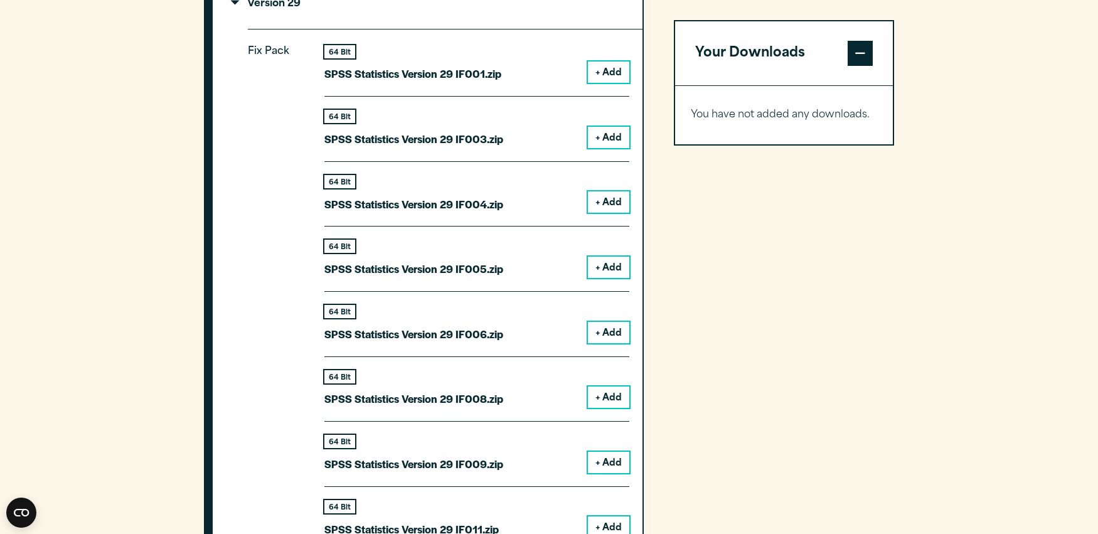
click at [604, 76] on button "+ Add" at bounding box center [608, 72] width 41 height 21
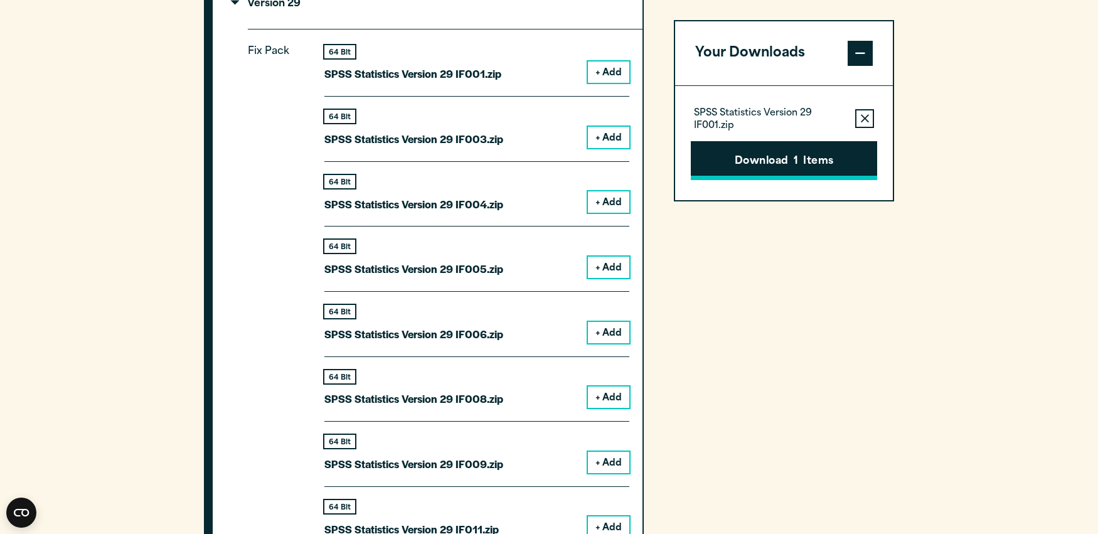
click at [766, 162] on button "Download 1 Items" at bounding box center [784, 160] width 186 height 39
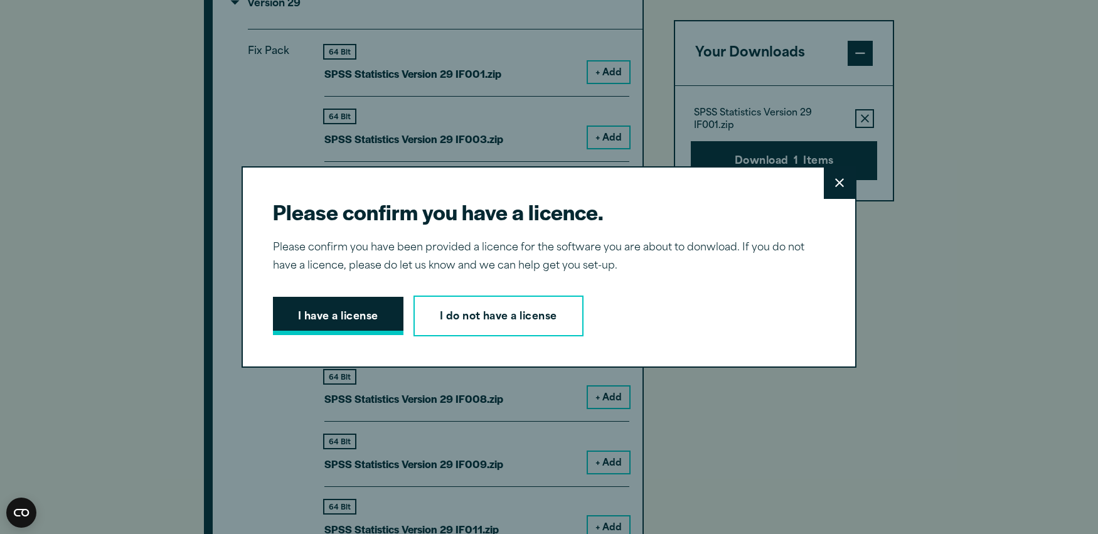
click at [335, 317] on button "I have a license" at bounding box center [338, 316] width 131 height 39
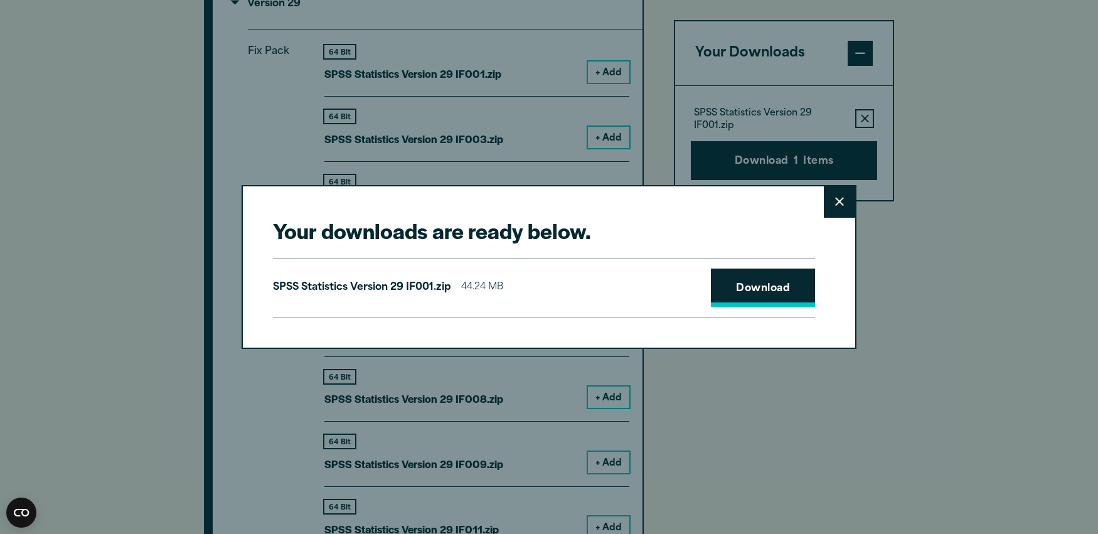
click at [766, 287] on link "Download" at bounding box center [763, 288] width 104 height 39
click at [842, 205] on icon at bounding box center [839, 202] width 9 height 9
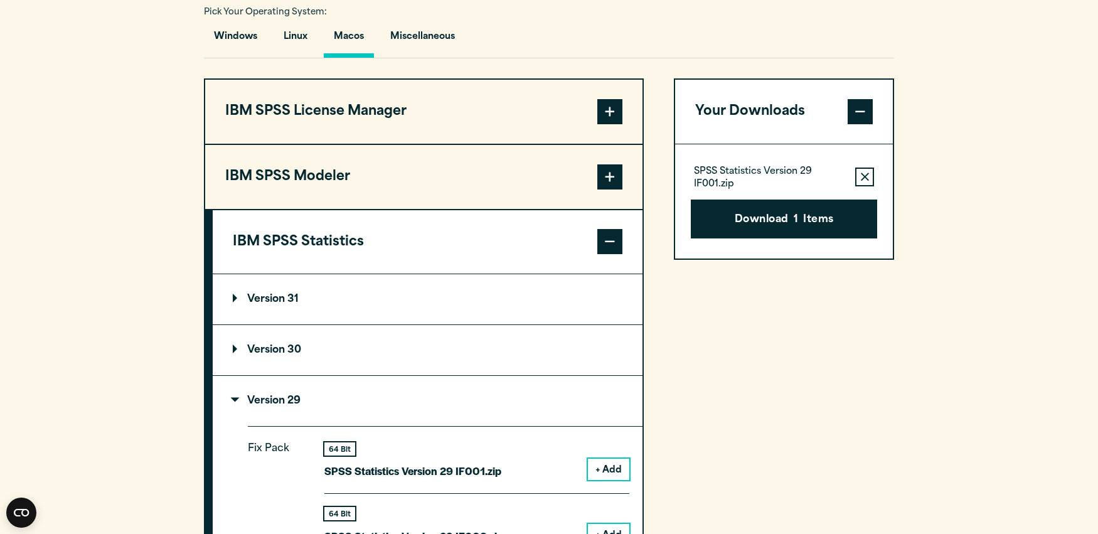
scroll to position [943, 0]
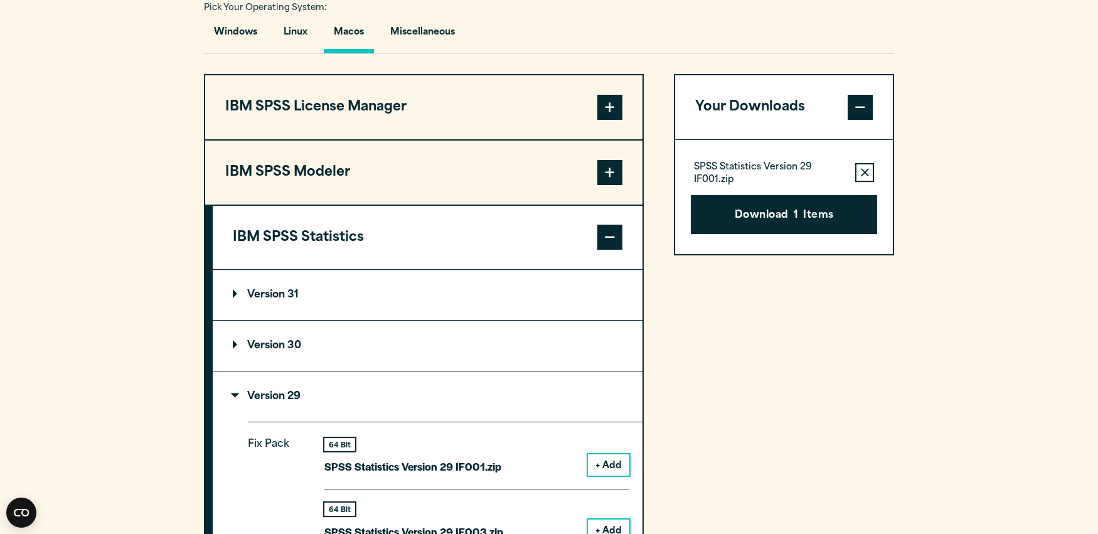
click at [300, 107] on button "IBM SPSS License Manager" at bounding box center [423, 107] width 437 height 64
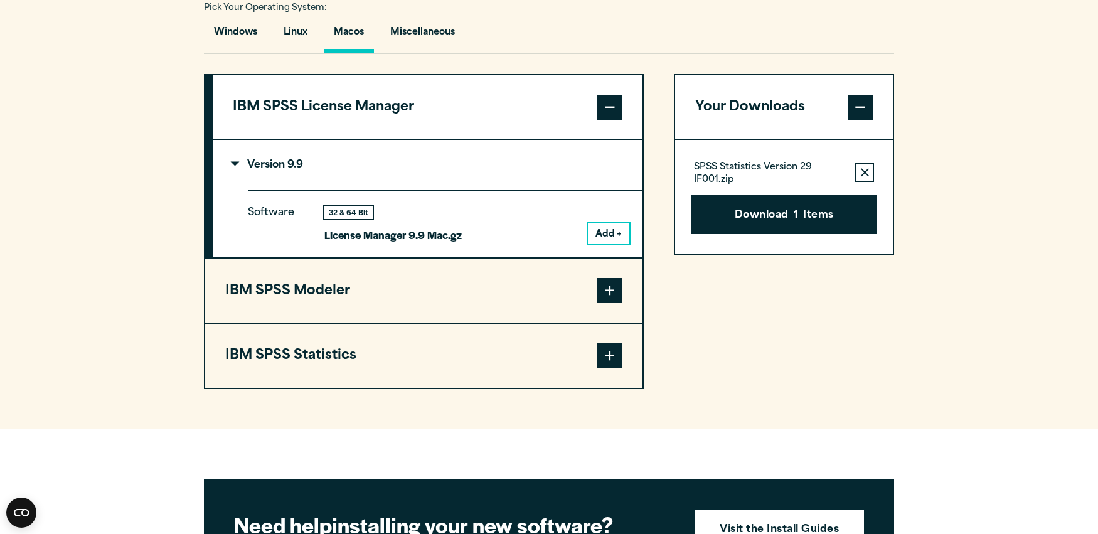
click at [306, 109] on button "IBM SPSS License Manager" at bounding box center [428, 107] width 430 height 64
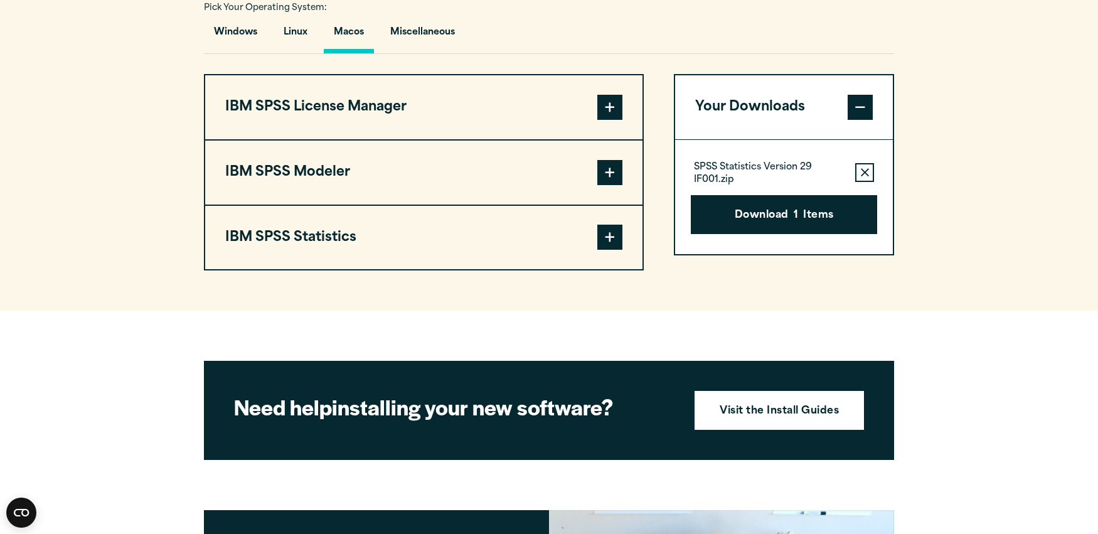
click at [294, 236] on button "IBM SPSS Statistics" at bounding box center [423, 238] width 437 height 64
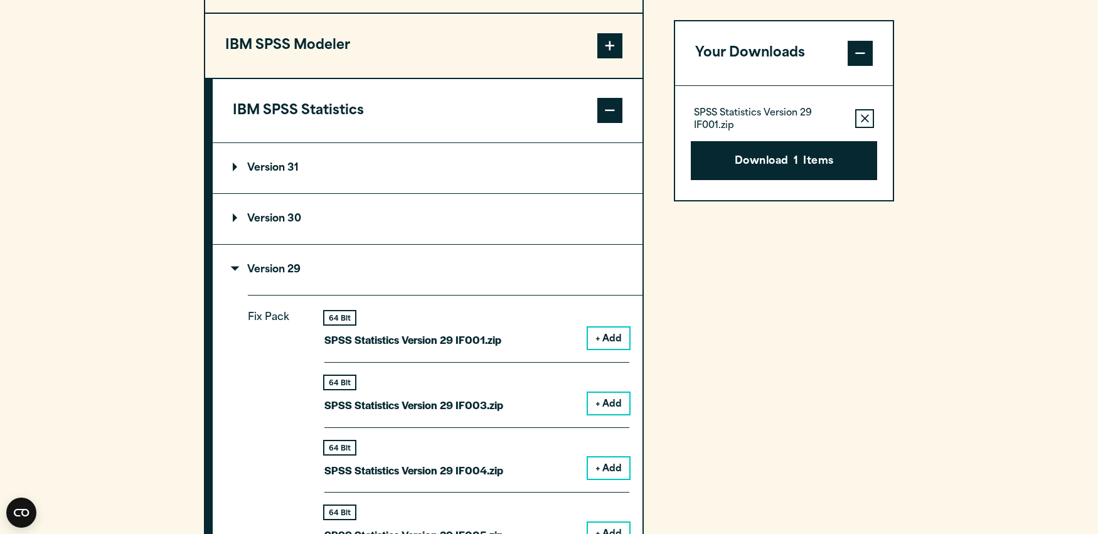
scroll to position [1075, 0]
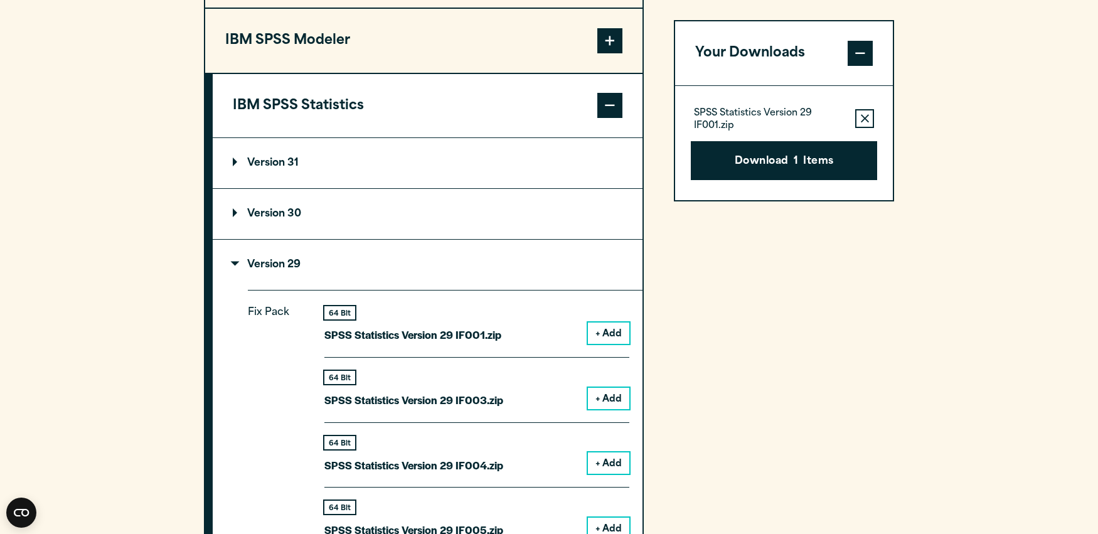
click at [239, 168] on p "Version 31" at bounding box center [266, 163] width 66 height 10
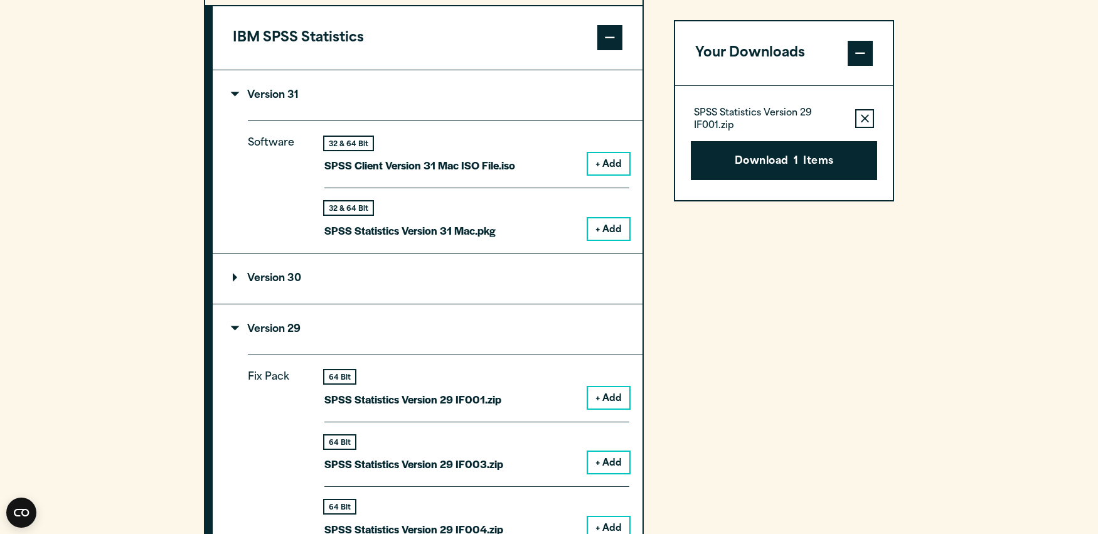
scroll to position [1144, 0]
click at [616, 235] on button "+ Add" at bounding box center [608, 227] width 41 height 21
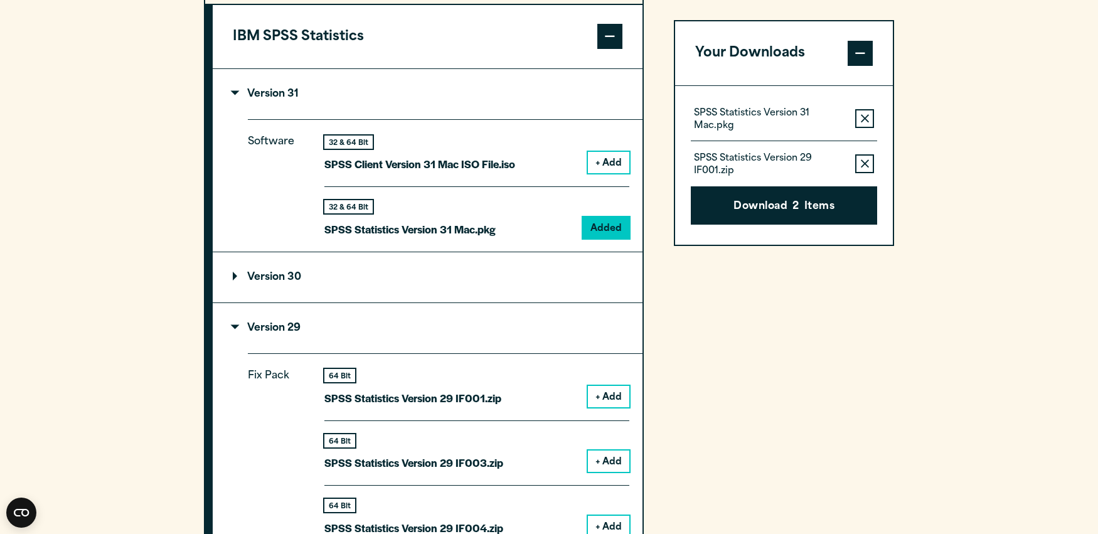
click at [867, 164] on icon "button" at bounding box center [865, 163] width 8 height 9
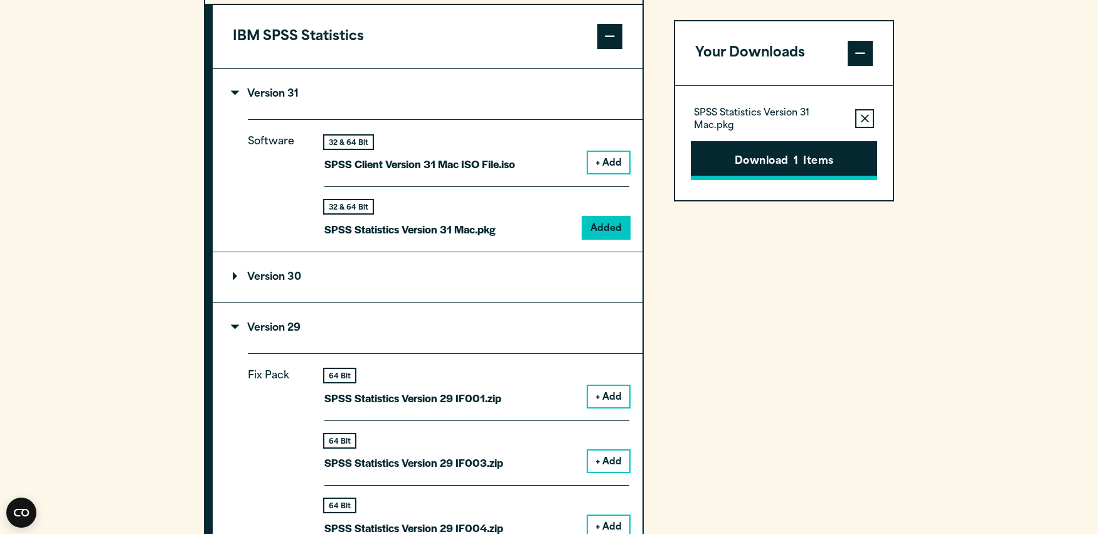
click at [785, 161] on button "Download 1 Items" at bounding box center [784, 160] width 186 height 39
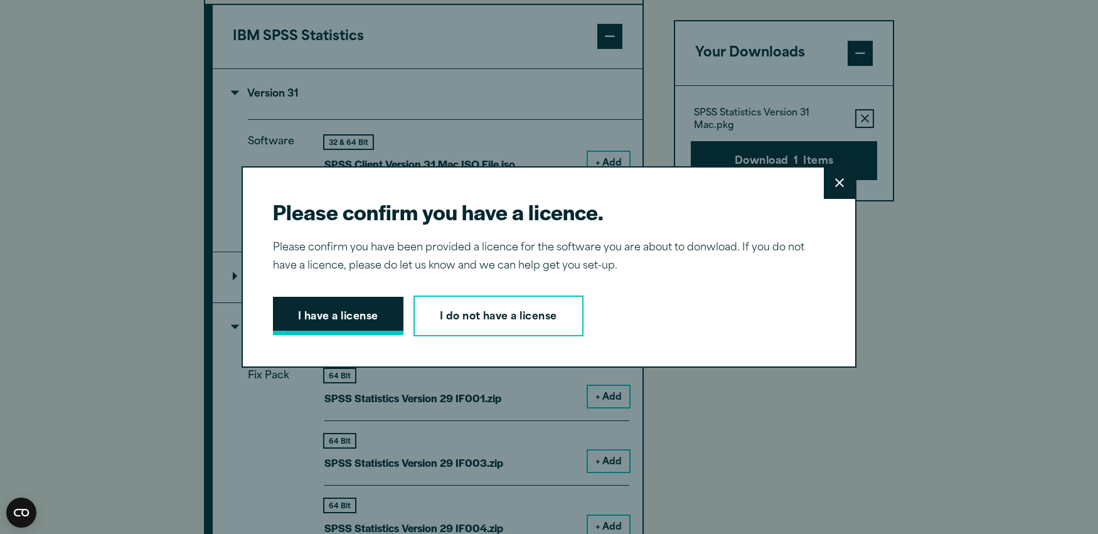
click at [327, 320] on button "I have a license" at bounding box center [338, 316] width 131 height 39
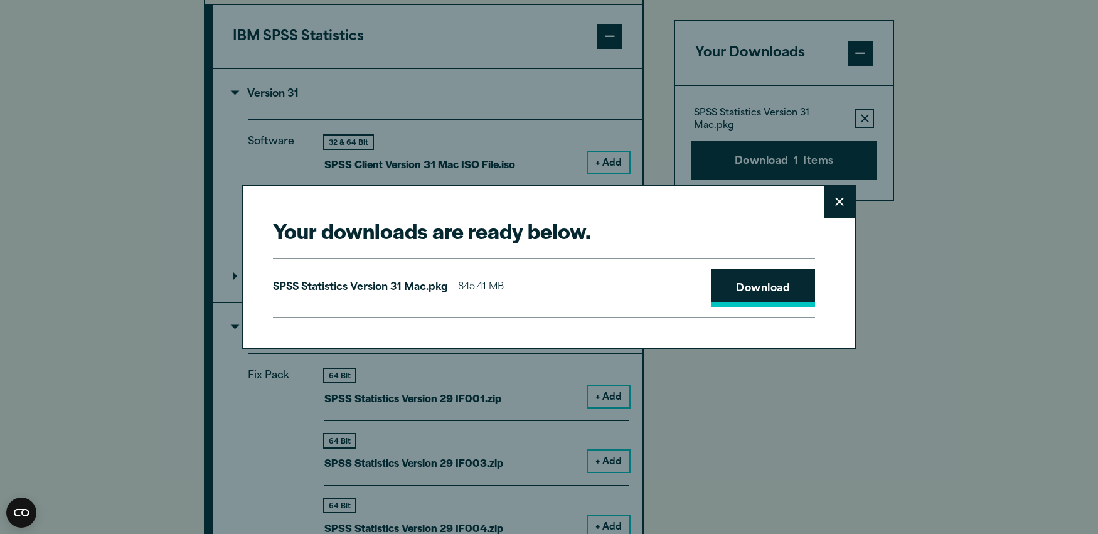
click at [753, 291] on link "Download" at bounding box center [763, 288] width 104 height 39
click at [840, 205] on icon at bounding box center [839, 201] width 9 height 9
